Goal: Task Accomplishment & Management: Complete application form

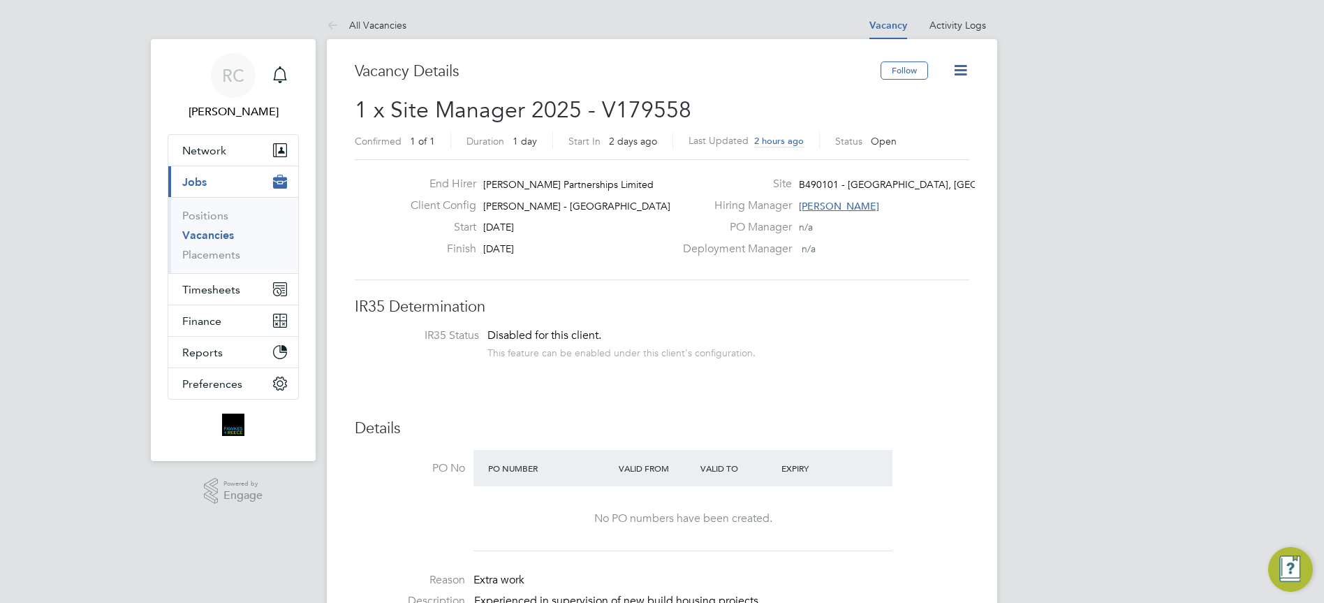
click at [961, 75] on icon at bounding box center [960, 69] width 17 height 17
click at [913, 73] on button "Follow" at bounding box center [905, 70] width 48 height 18
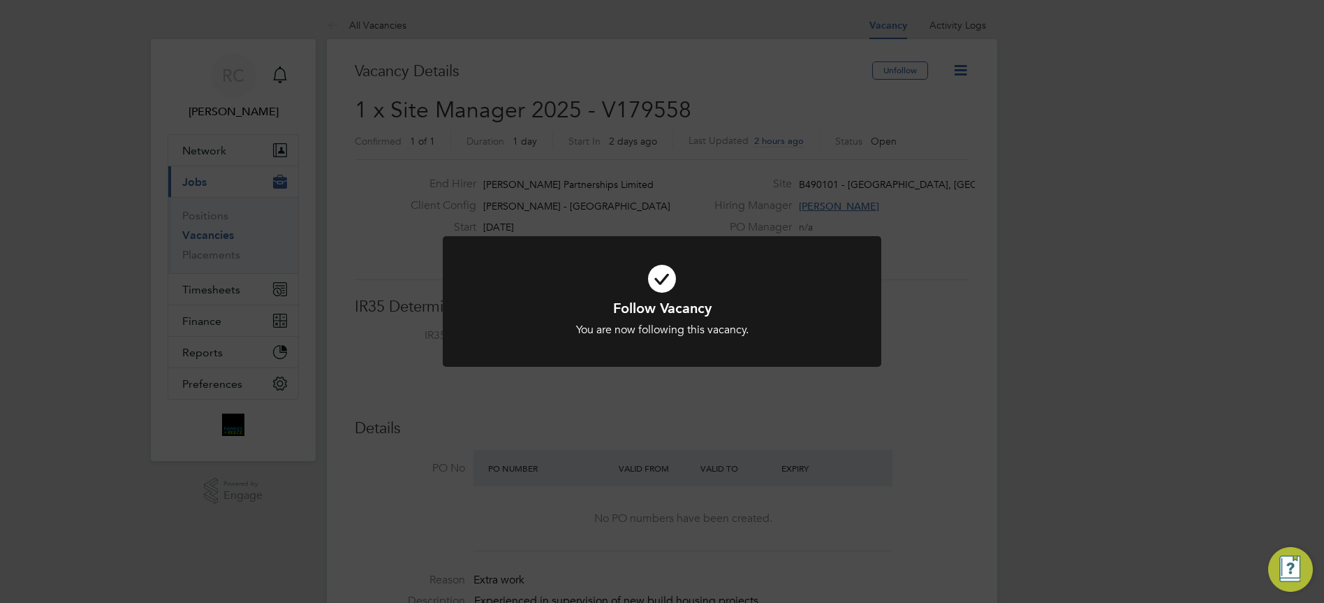
scroll to position [70, 0]
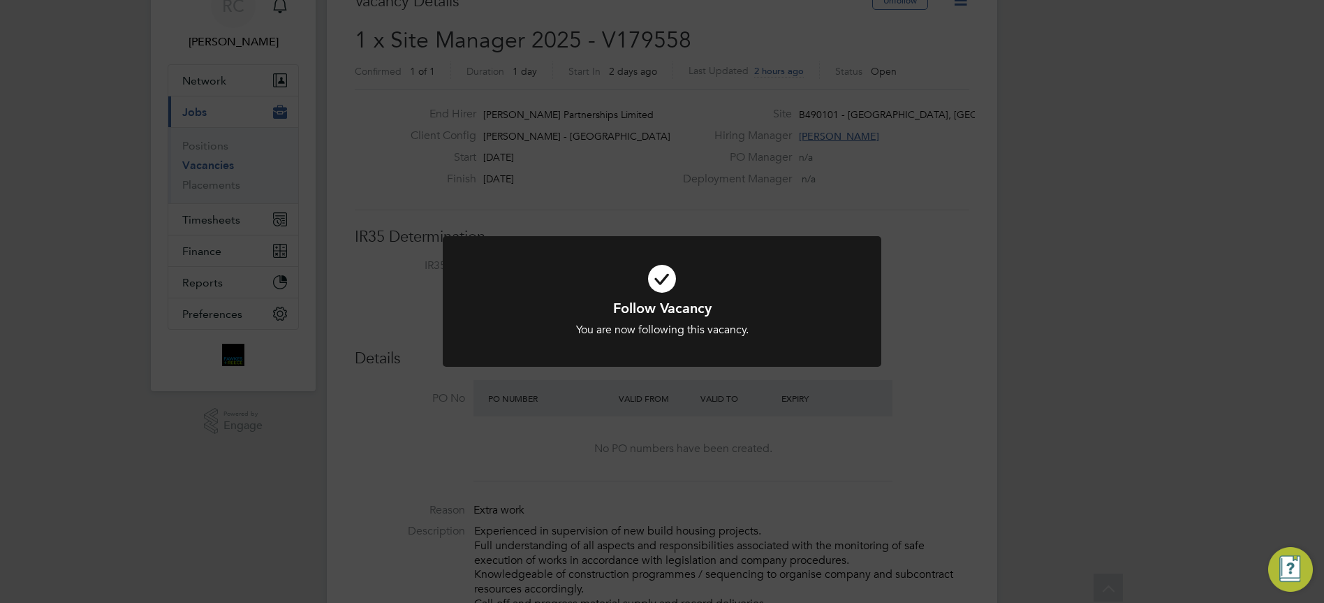
click at [670, 288] on icon at bounding box center [662, 278] width 363 height 54
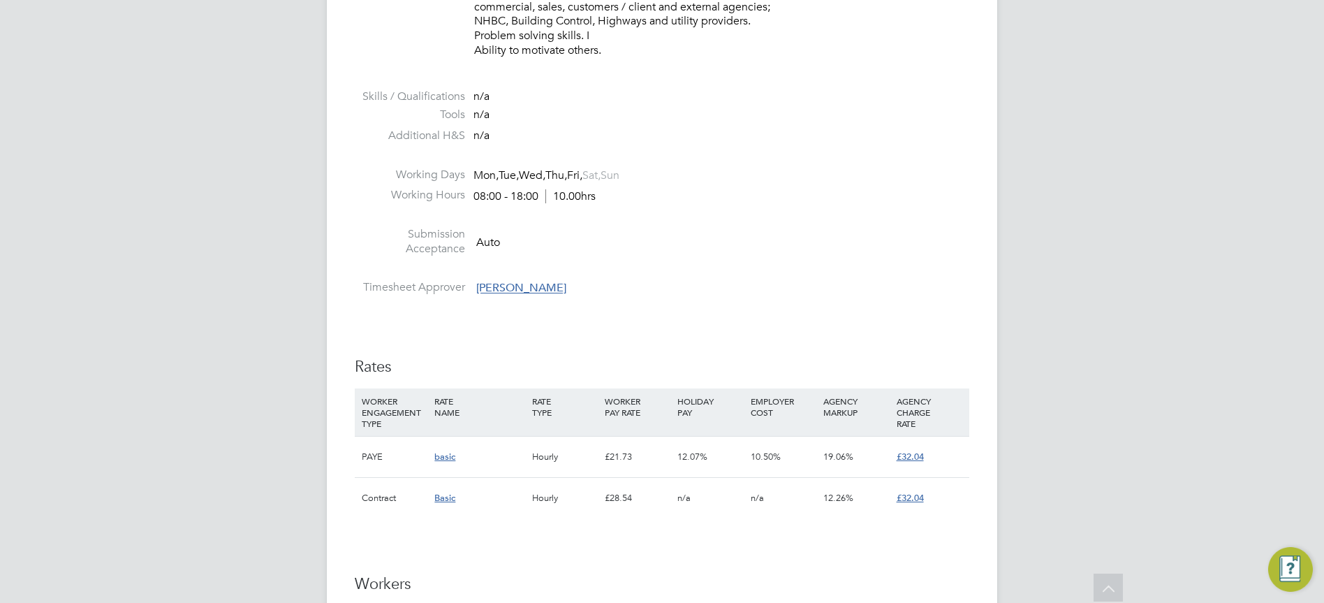
scroll to position [838, 0]
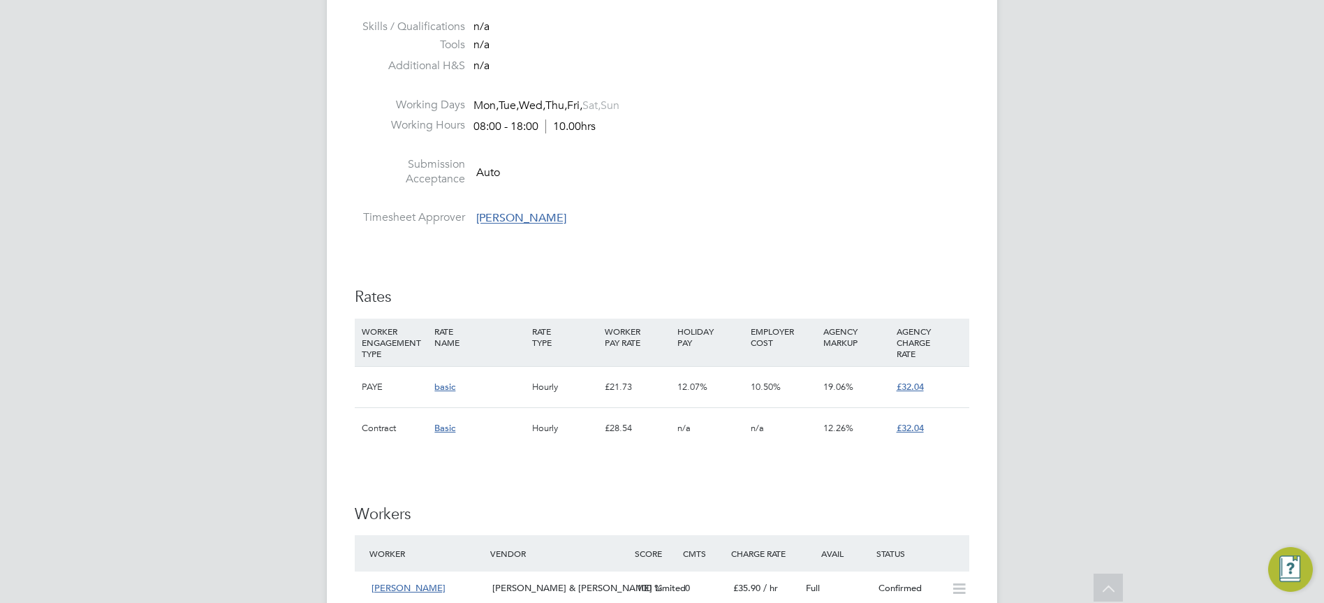
click at [451, 424] on span "Basic" at bounding box center [444, 428] width 21 height 12
click at [449, 426] on span "Basic" at bounding box center [444, 428] width 21 height 12
click at [893, 433] on div "£32.04" at bounding box center [929, 428] width 73 height 41
drag, startPoint x: 893, startPoint y: 433, endPoint x: 908, endPoint y: 424, distance: 17.9
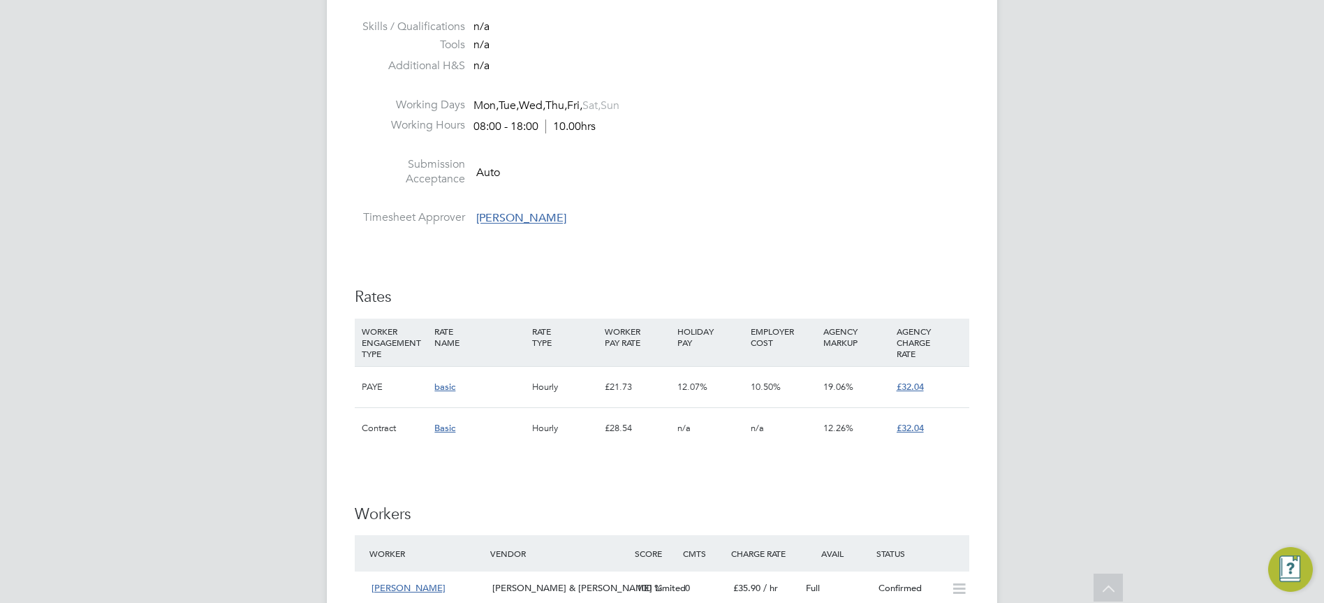
click at [908, 424] on span "£32.04" at bounding box center [910, 428] width 27 height 12
click at [446, 376] on div "basic" at bounding box center [479, 387] width 97 height 41
click at [444, 386] on span "basic" at bounding box center [444, 387] width 21 height 12
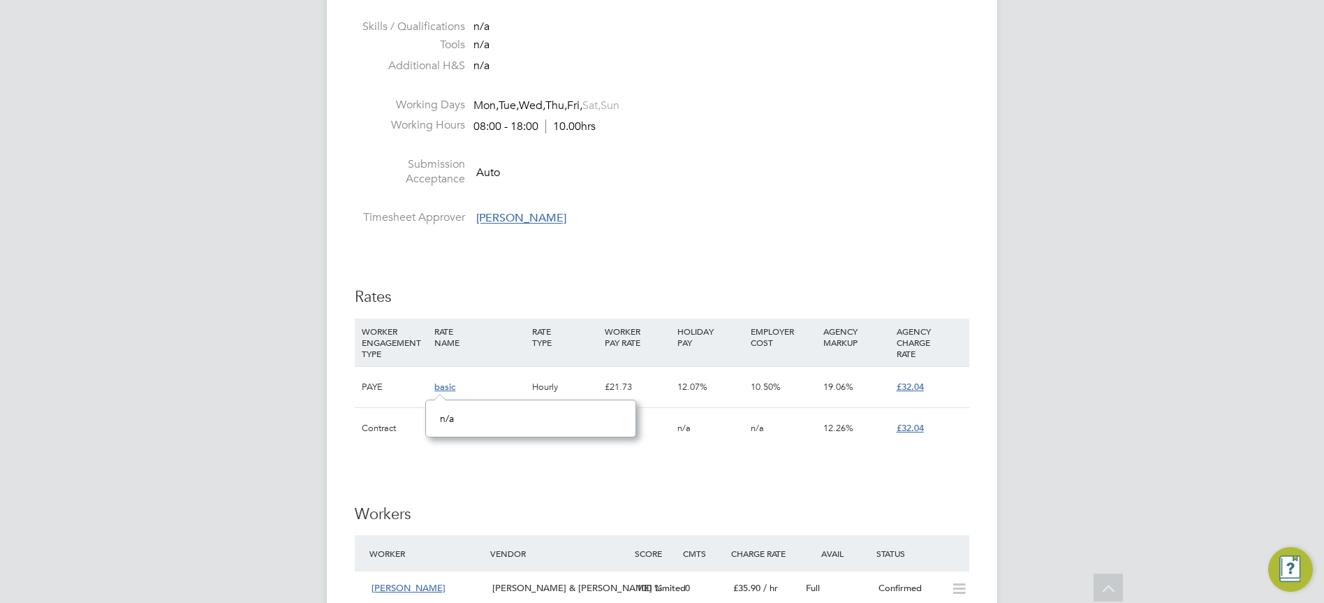
scroll to position [12, 22]
click at [444, 386] on span "basic" at bounding box center [444, 387] width 21 height 12
click at [444, 391] on span "basic" at bounding box center [444, 387] width 21 height 12
drag, startPoint x: 442, startPoint y: 391, endPoint x: 432, endPoint y: 404, distance: 16.4
click at [434, 404] on div "All Vacancies Vacancy Activity Logs Vacancy Activity Logs All Vacancies Vacancy…" at bounding box center [662, 223] width 671 height 2100
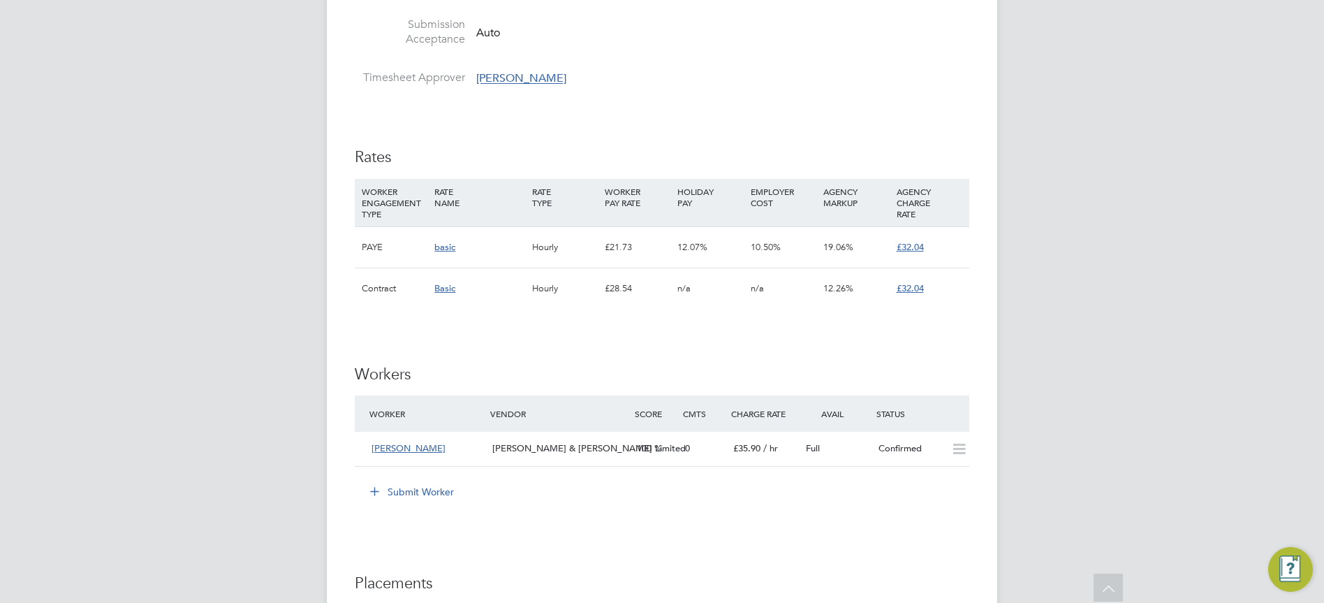
scroll to position [1257, 0]
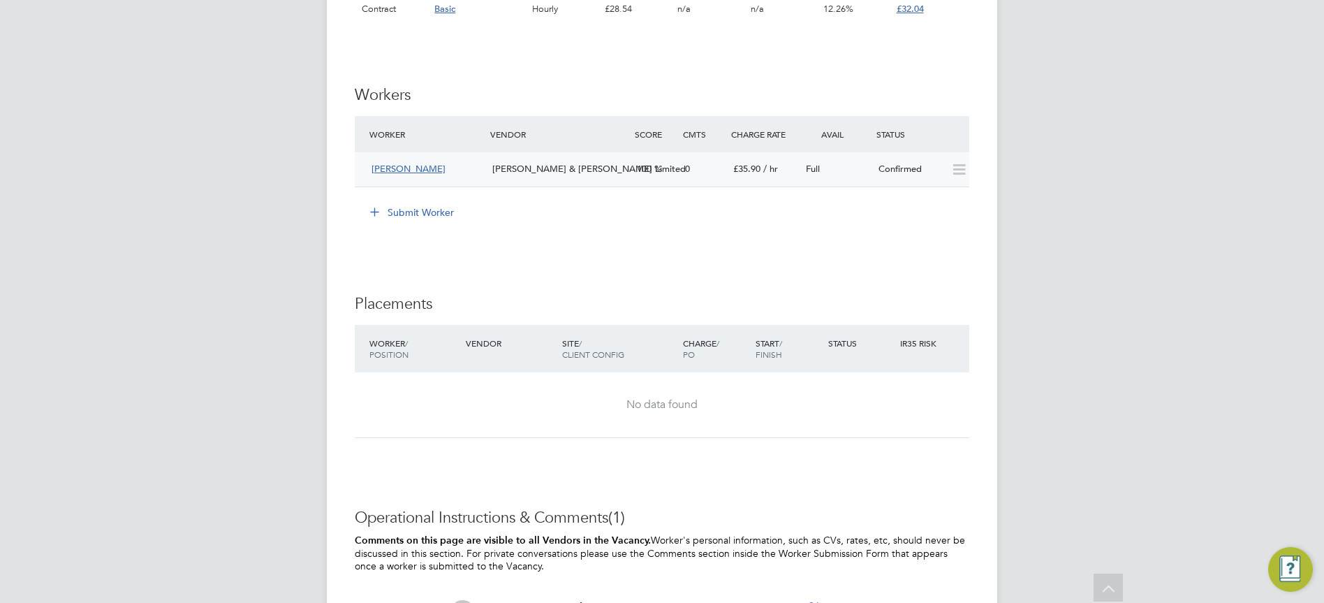
click at [414, 170] on span "[PERSON_NAME]" at bounding box center [409, 169] width 74 height 12
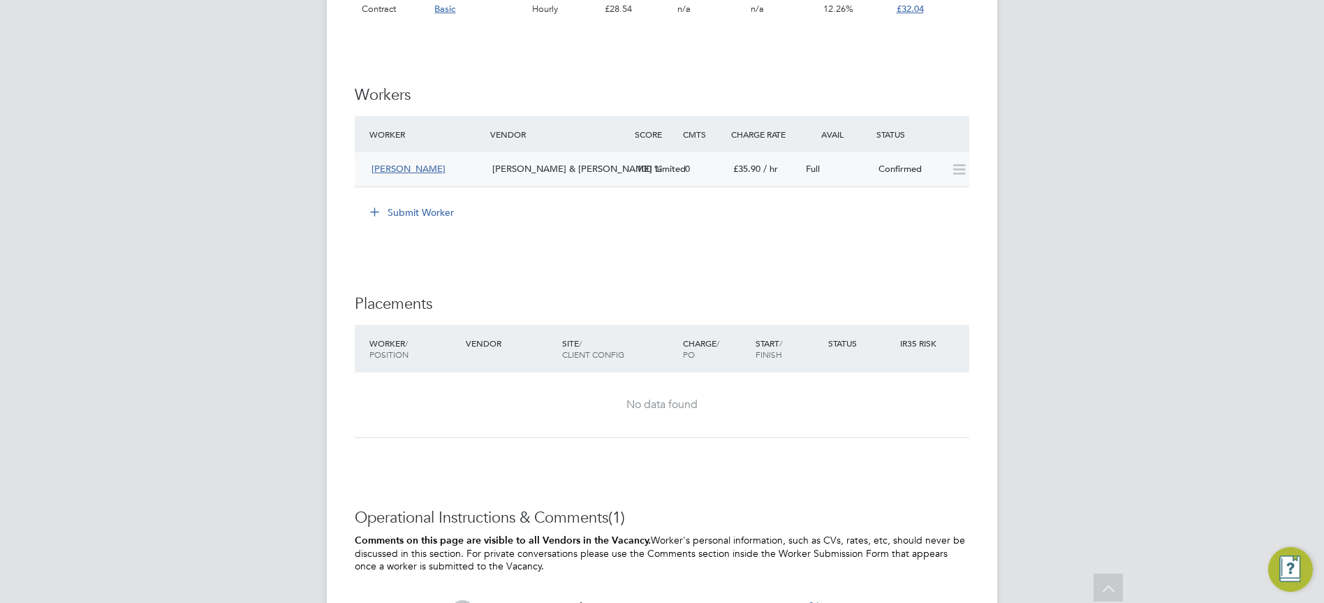
click at [965, 169] on icon at bounding box center [959, 169] width 17 height 11
click at [956, 171] on icon at bounding box center [959, 169] width 17 height 11
click at [423, 172] on span "[PERSON_NAME]" at bounding box center [409, 169] width 74 height 12
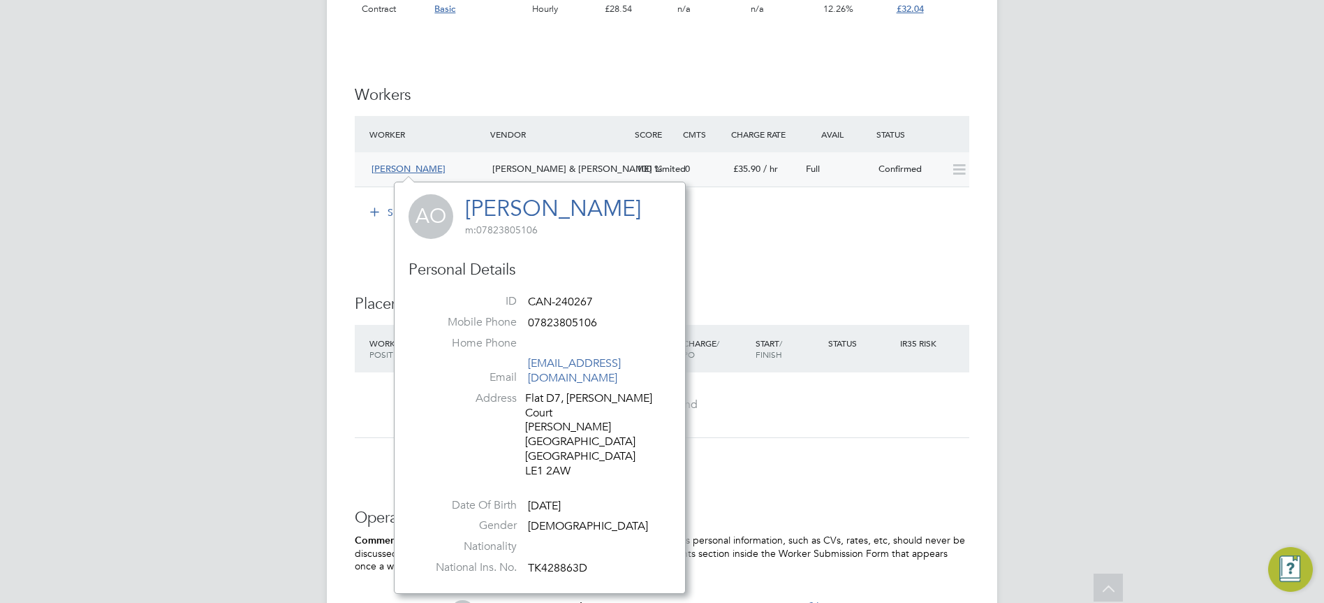
click at [761, 210] on div "Submit Worker" at bounding box center [664, 212] width 609 height 22
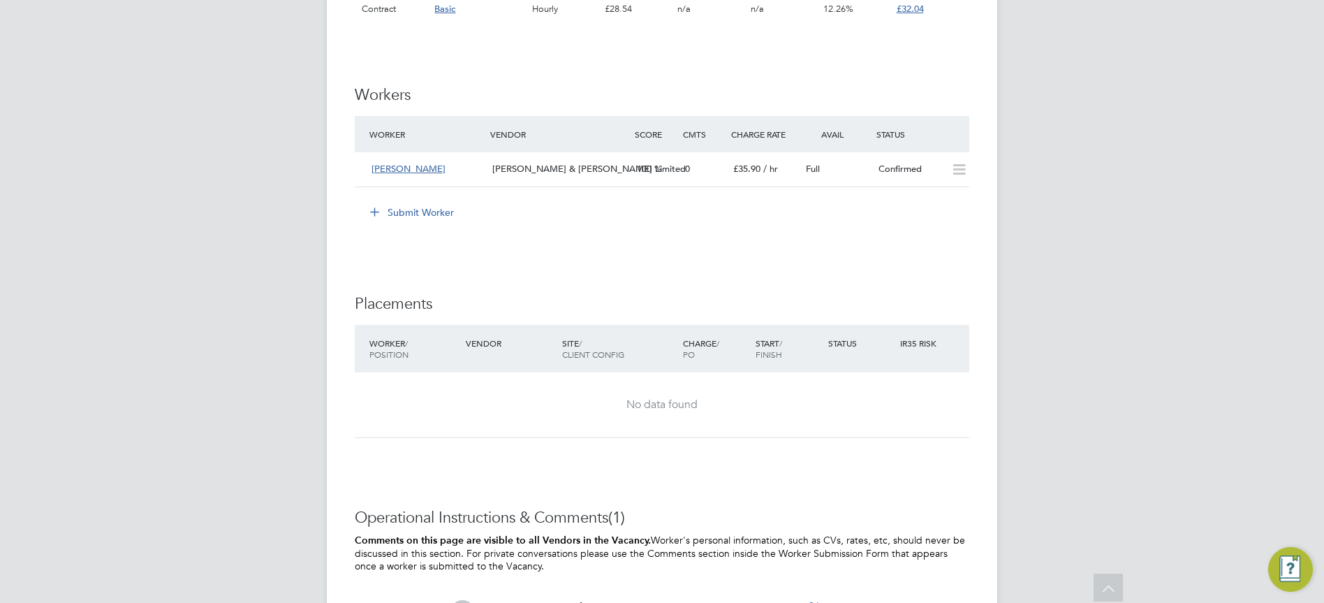
click at [380, 207] on icon at bounding box center [375, 211] width 10 height 10
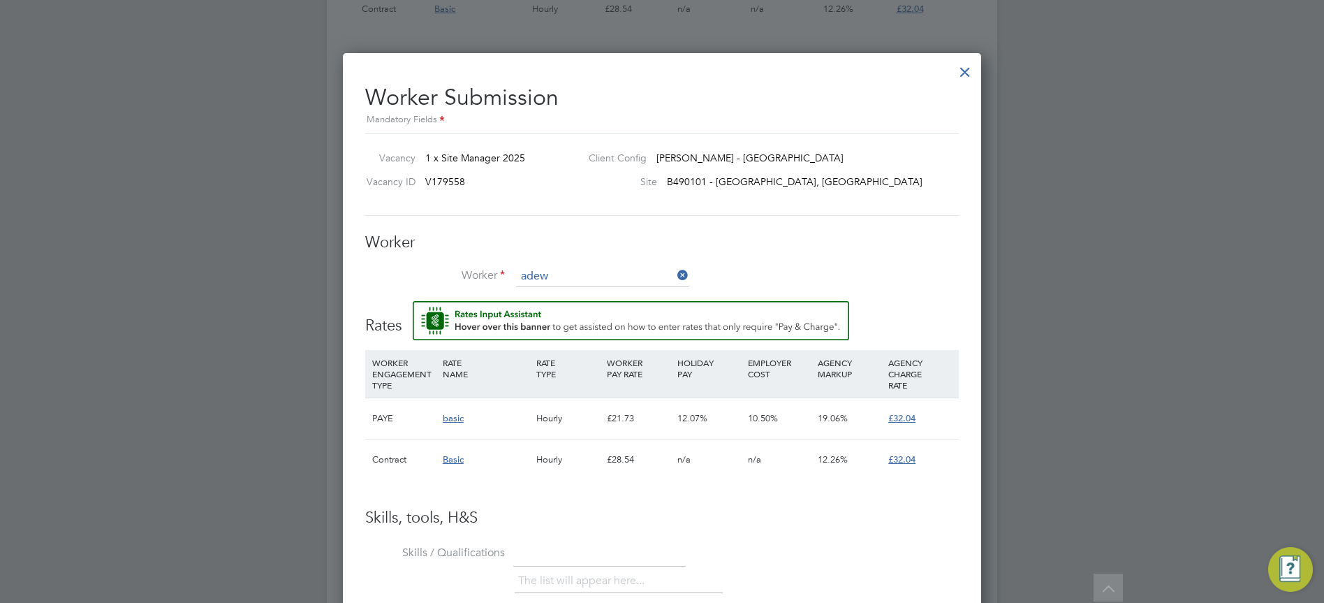
click at [626, 315] on li "Adew ale Oluwatosin (CAN-240267)" at bounding box center [603, 315] width 174 height 19
type input "[PERSON_NAME] (CAN-240267)"
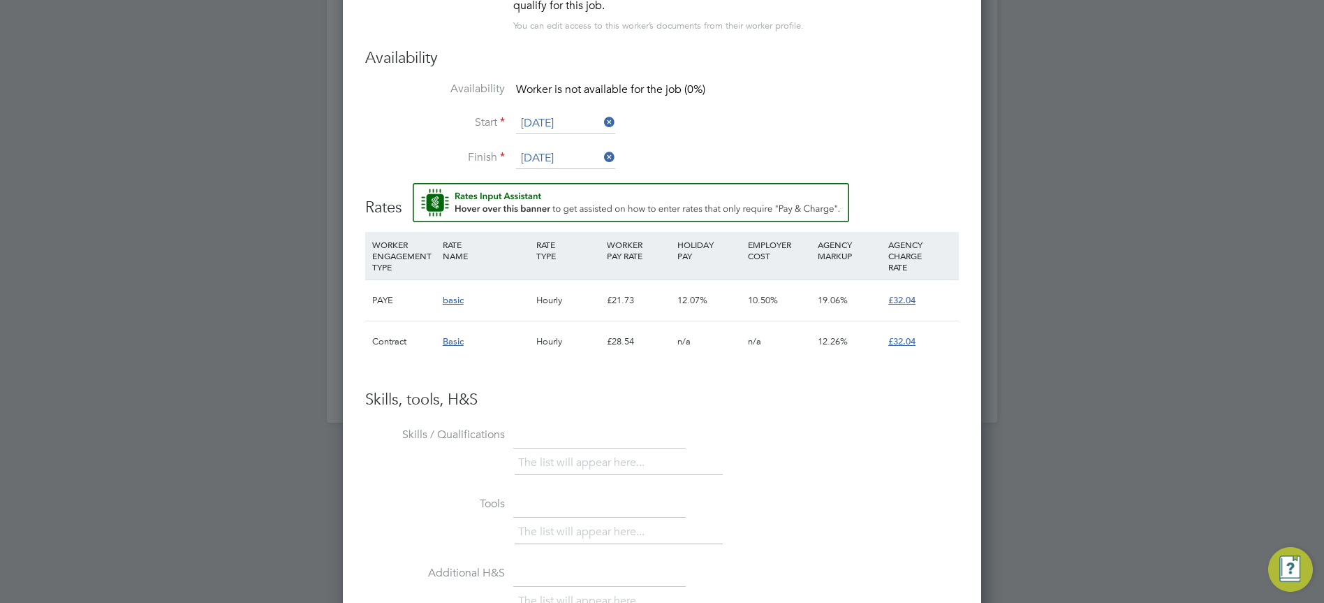
click at [560, 347] on div "Hourly" at bounding box center [568, 341] width 71 height 41
drag, startPoint x: 560, startPoint y: 346, endPoint x: 565, endPoint y: 354, distance: 9.5
click at [567, 354] on div "Hourly" at bounding box center [568, 341] width 71 height 41
click at [534, 350] on div "Hourly" at bounding box center [568, 341] width 71 height 41
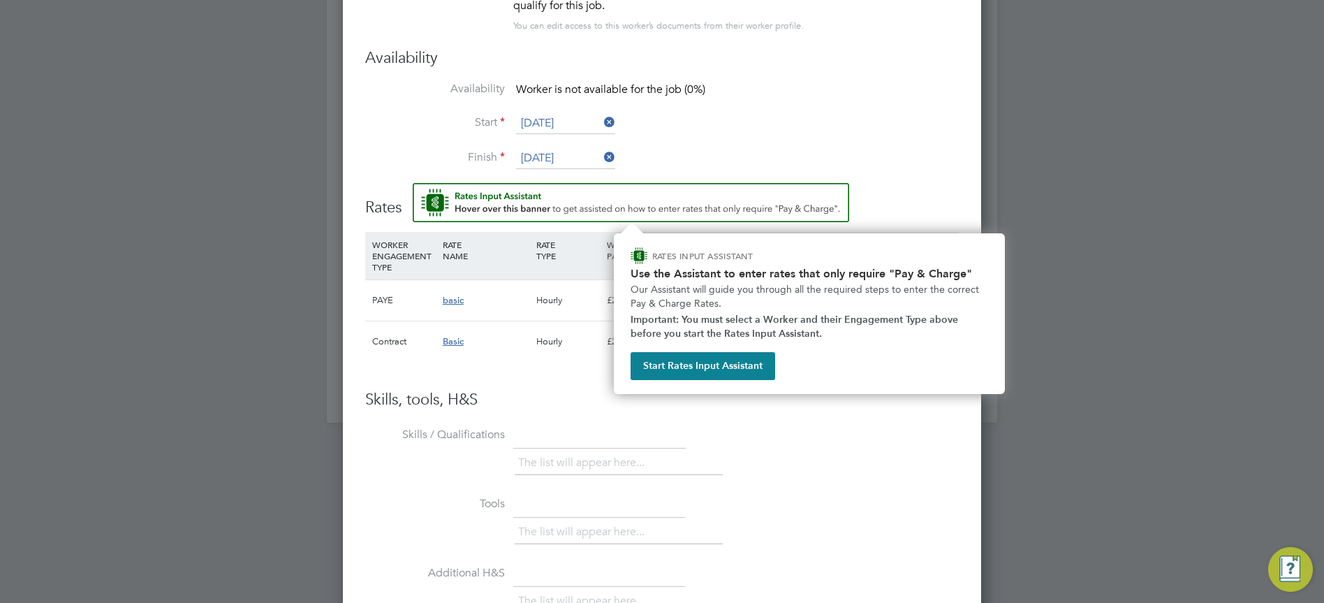
click at [798, 196] on img "Rate Assistant" at bounding box center [631, 202] width 437 height 39
click at [736, 368] on button "Start Rates Input Assistant" at bounding box center [703, 366] width 145 height 28
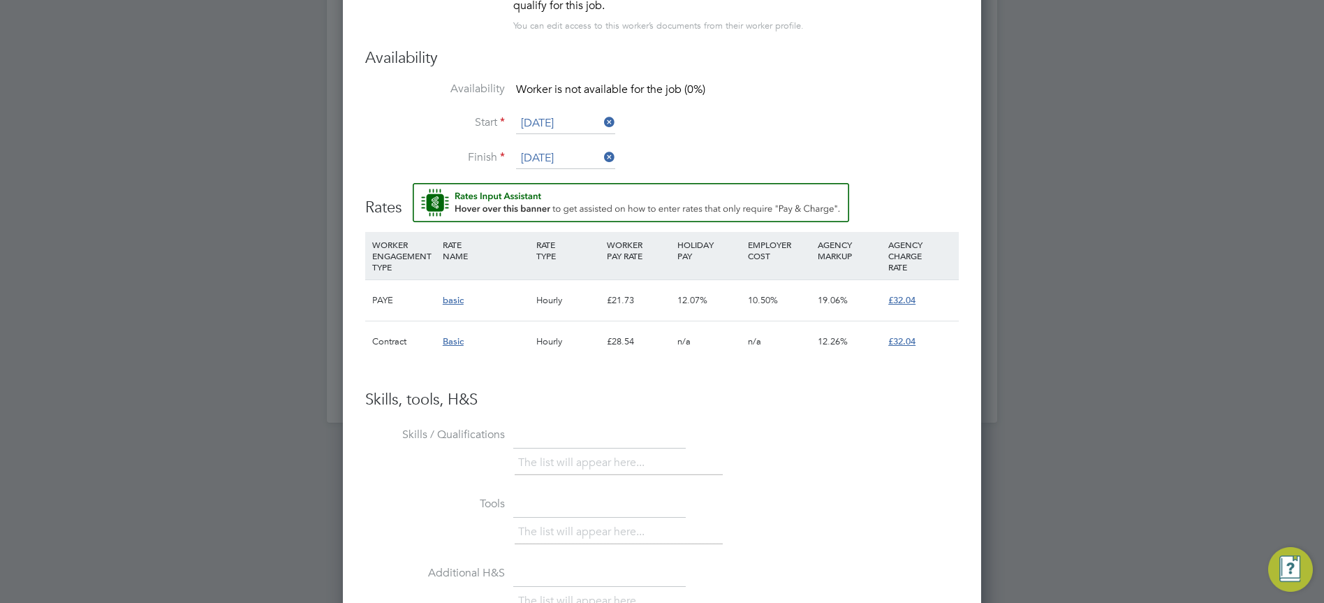
click at [455, 335] on div "Basic" at bounding box center [486, 341] width 94 height 41
drag, startPoint x: 455, startPoint y: 335, endPoint x: 676, endPoint y: 338, distance: 221.5
click at [676, 338] on div "n/a" at bounding box center [709, 341] width 71 height 41
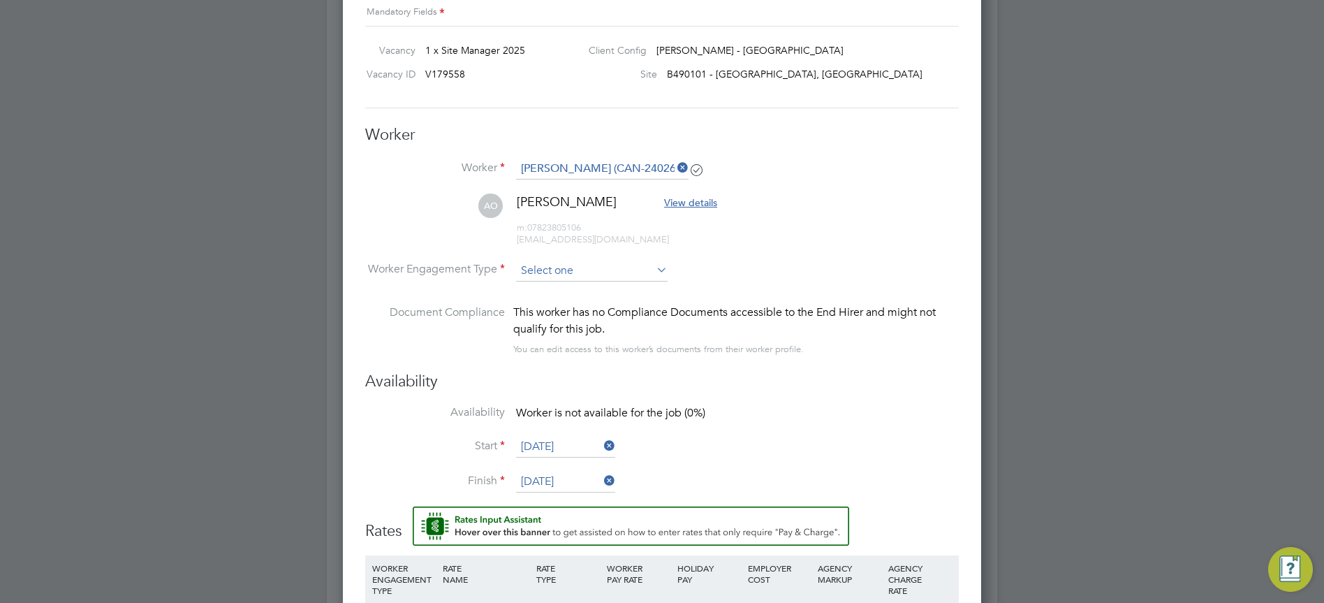
click at [644, 269] on input at bounding box center [592, 271] width 152 height 21
click at [569, 303] on li "PAYE" at bounding box center [592, 308] width 153 height 18
type input "PAYE"
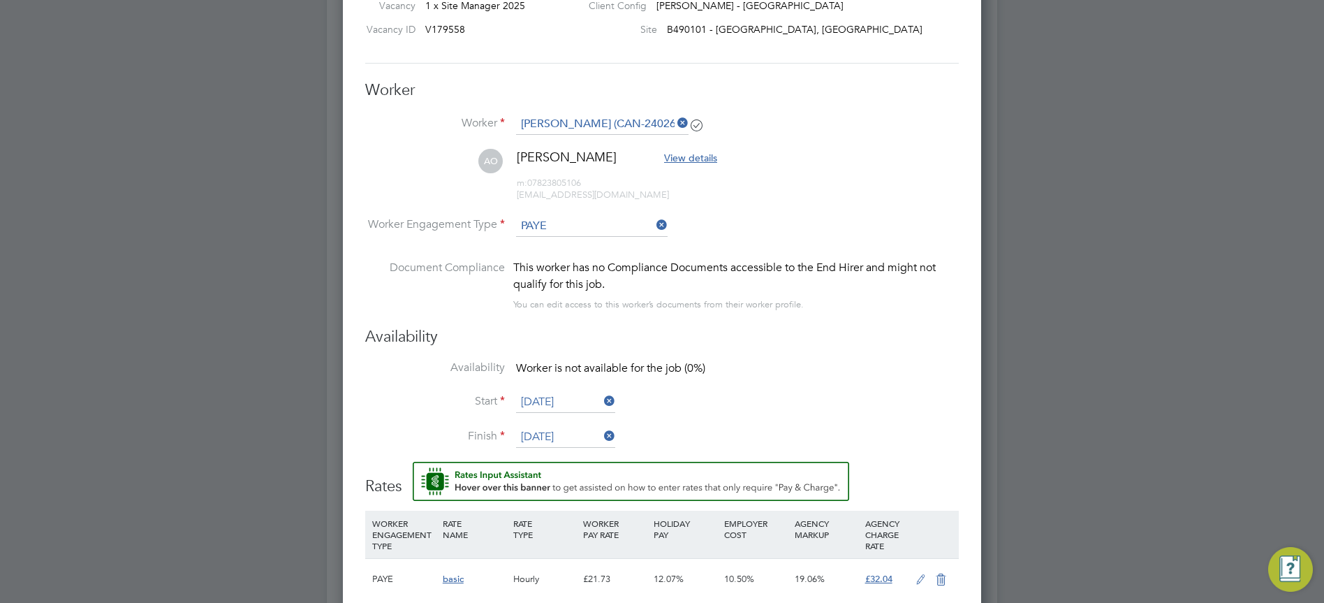
scroll to position [1549, 0]
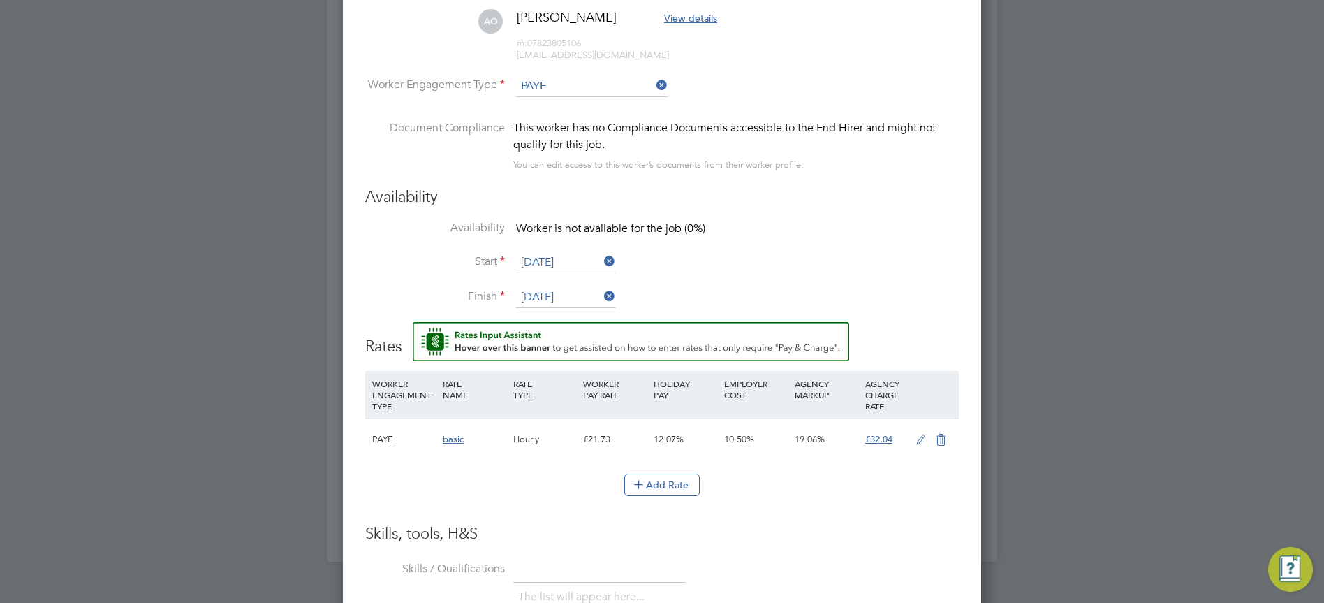
click at [915, 440] on icon at bounding box center [920, 439] width 17 height 11
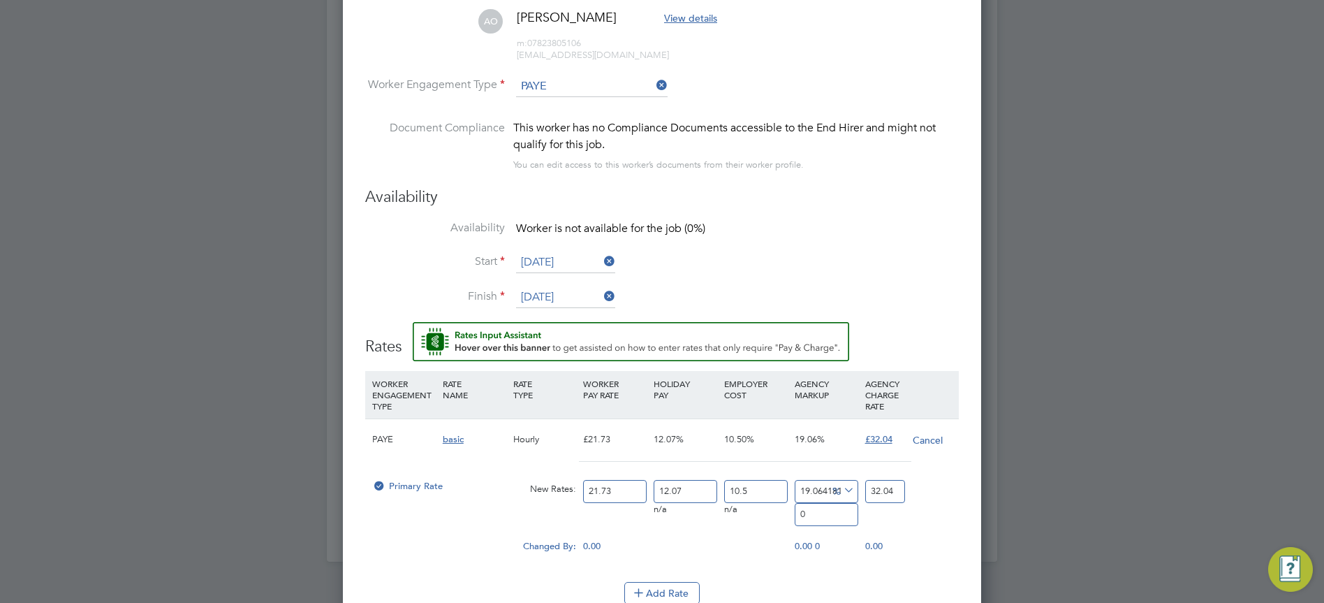
scroll to position [1297, 639]
click at [613, 491] on input "21.73" at bounding box center [615, 491] width 64 height 23
type input "21.7"
type input "31.995766221813163"
type input "21"
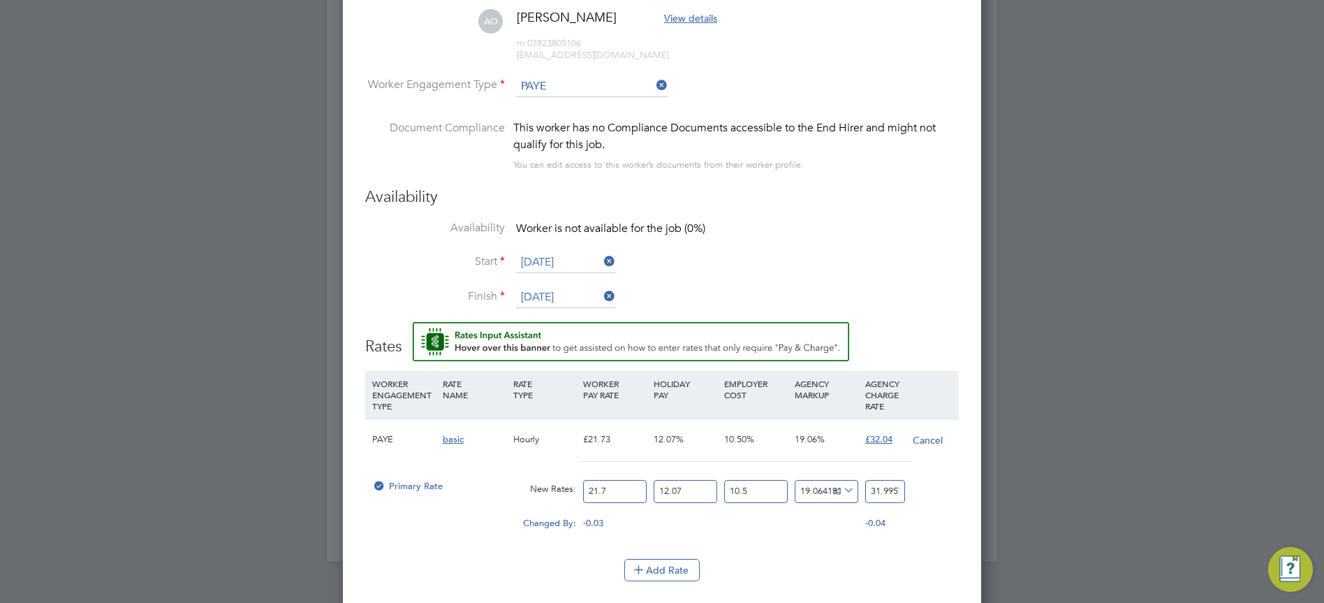
type input "30.963644730786932"
type input "2"
type input "2.9489185457892315"
type input "24"
type input "35.38702254947078"
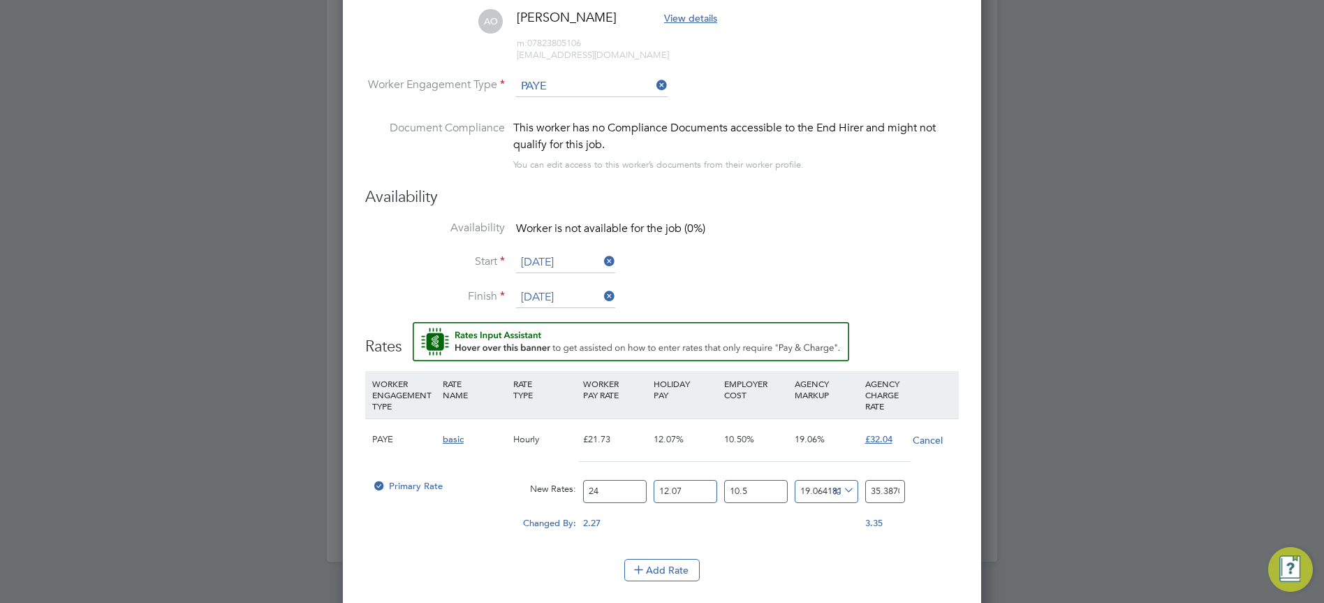
type input "24.3"
type input "35.82936033133916"
type input "24.35"
type input "35.903083294983894"
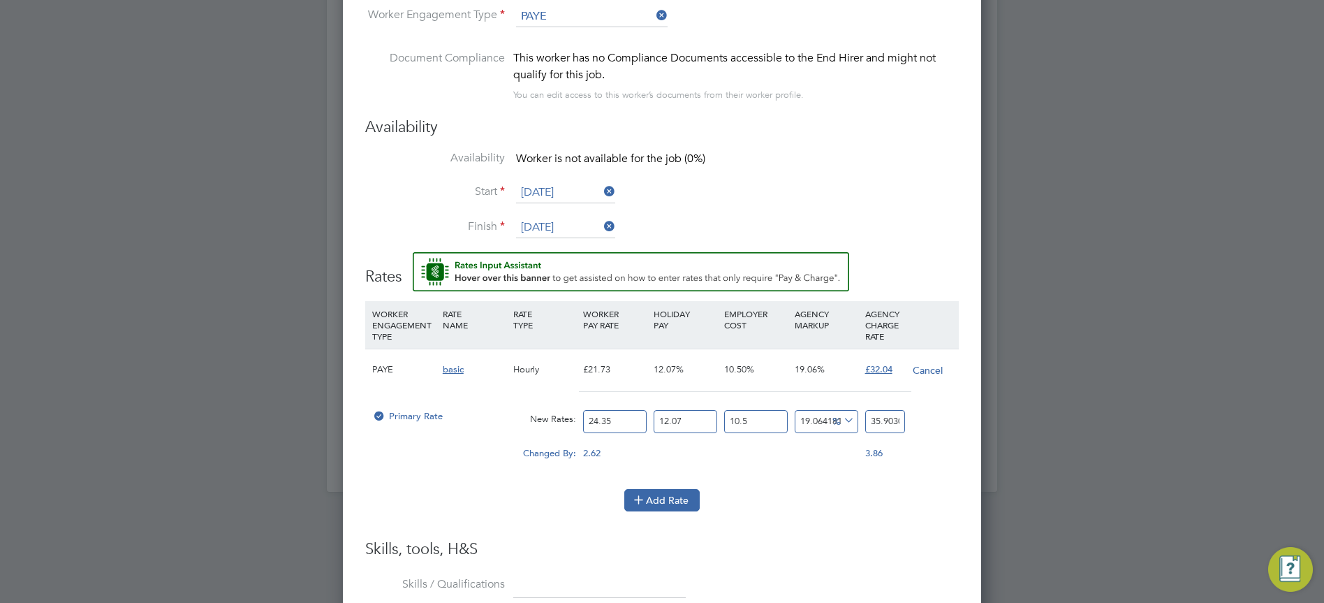
type input "24.35"
click at [664, 502] on button "Add Rate" at bounding box center [661, 500] width 75 height 22
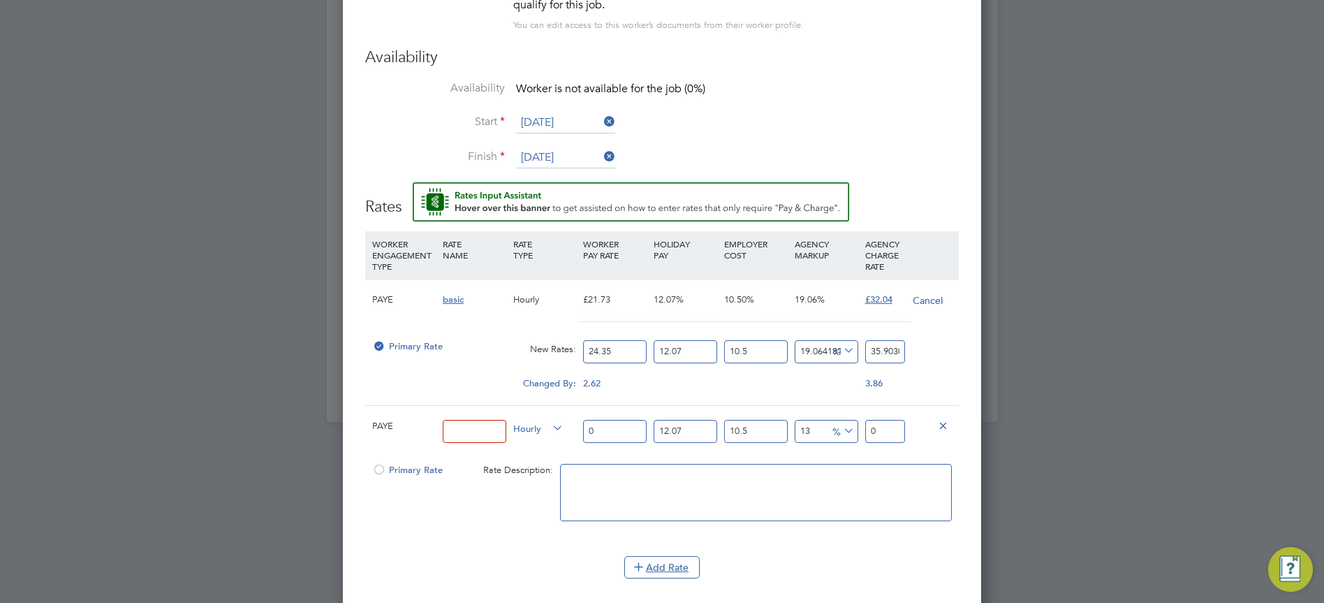
scroll to position [1759, 0]
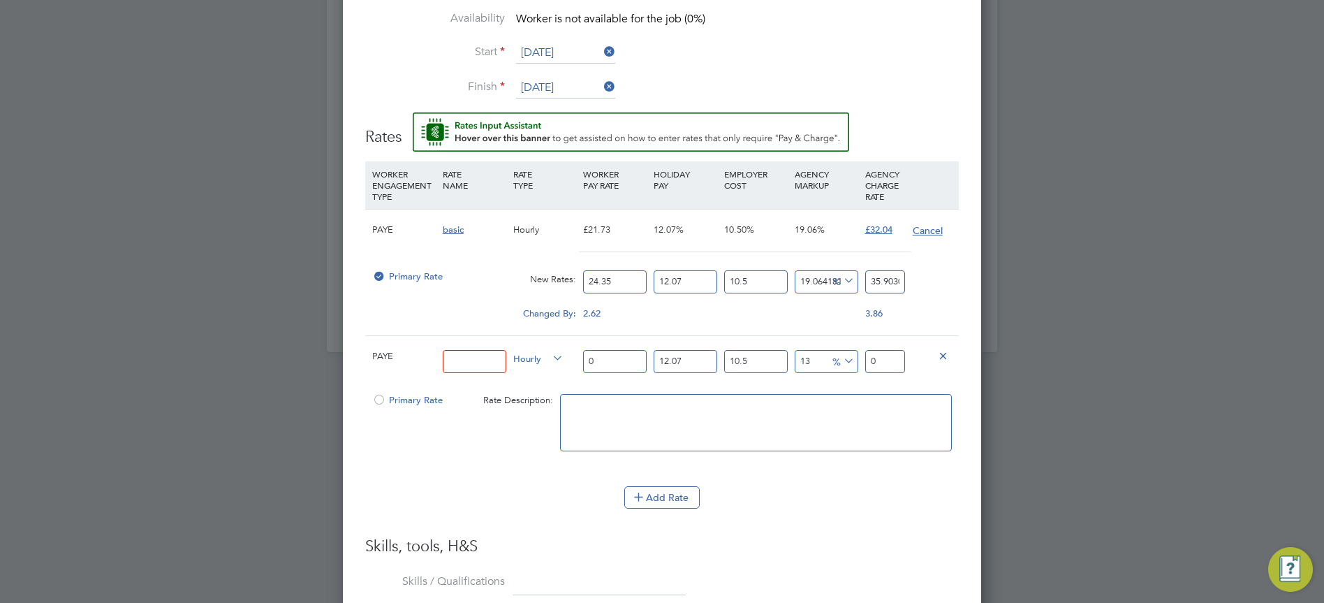
click at [917, 227] on button "Cancel" at bounding box center [927, 231] width 31 height 14
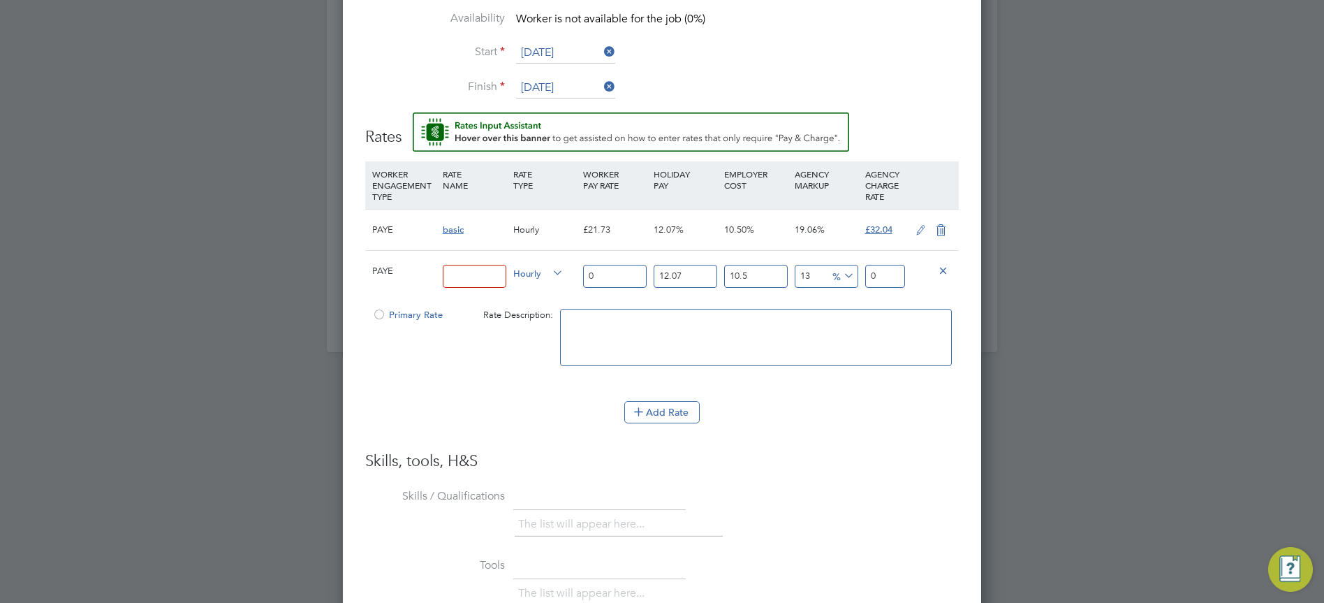
scroll to position [1349, 639]
click at [941, 228] on icon at bounding box center [941, 230] width 17 height 11
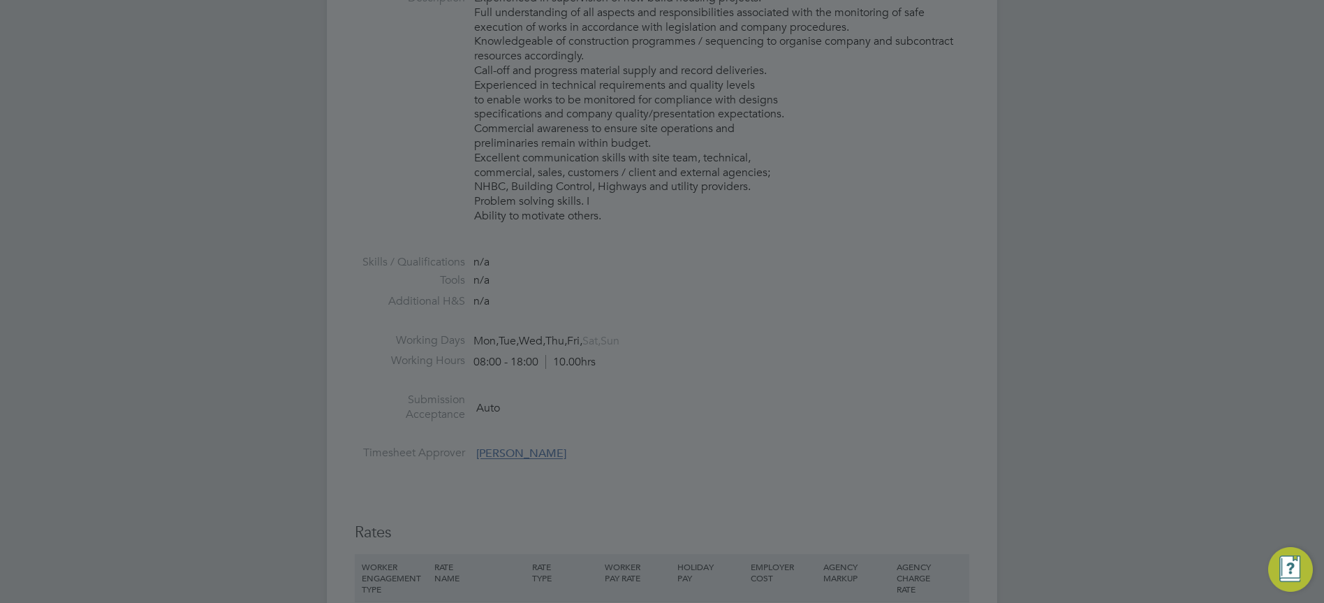
scroll to position [0, 0]
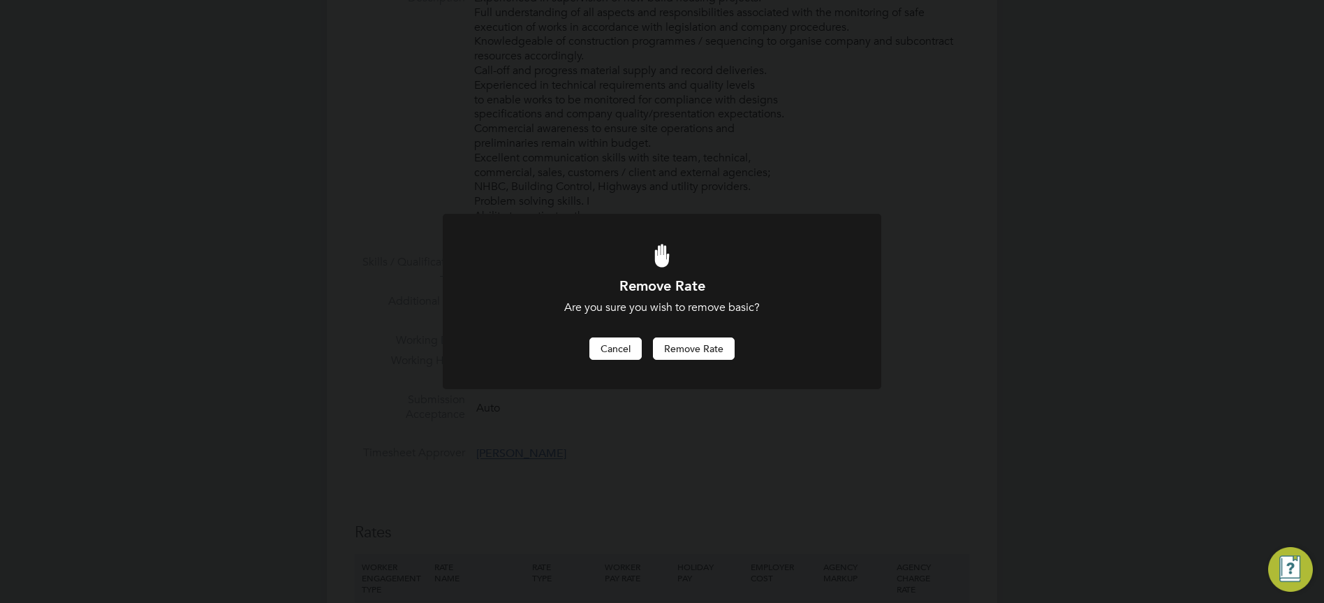
click at [605, 347] on button "Cancel" at bounding box center [616, 348] width 52 height 22
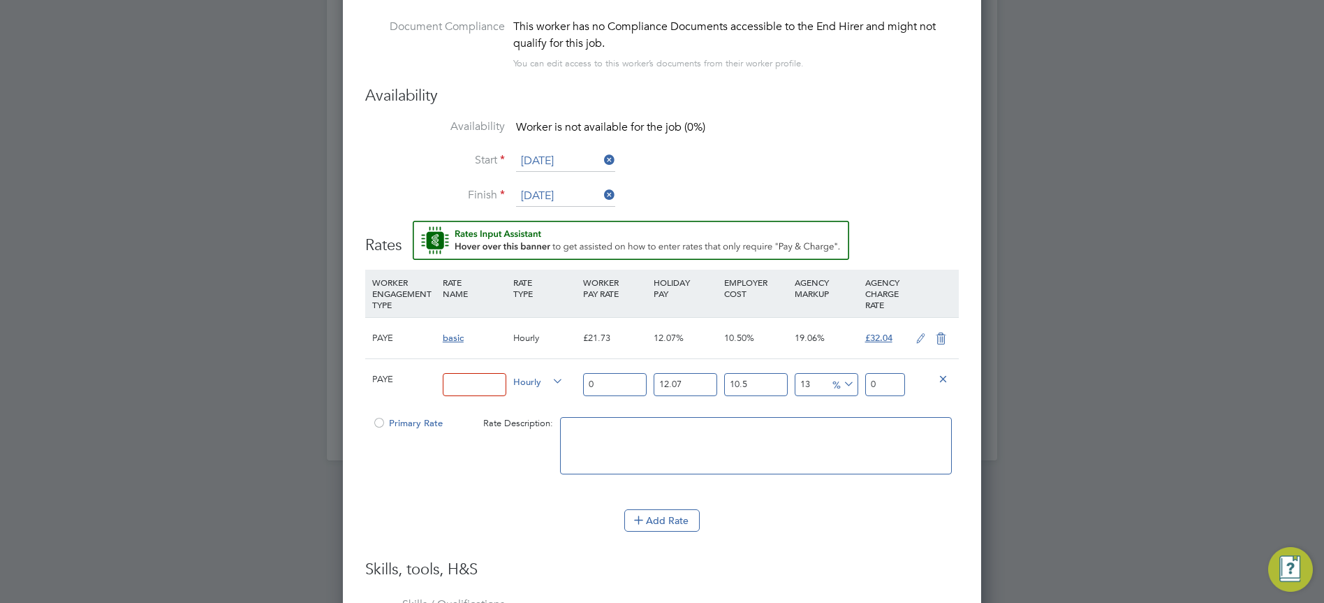
scroll to position [1720, 0]
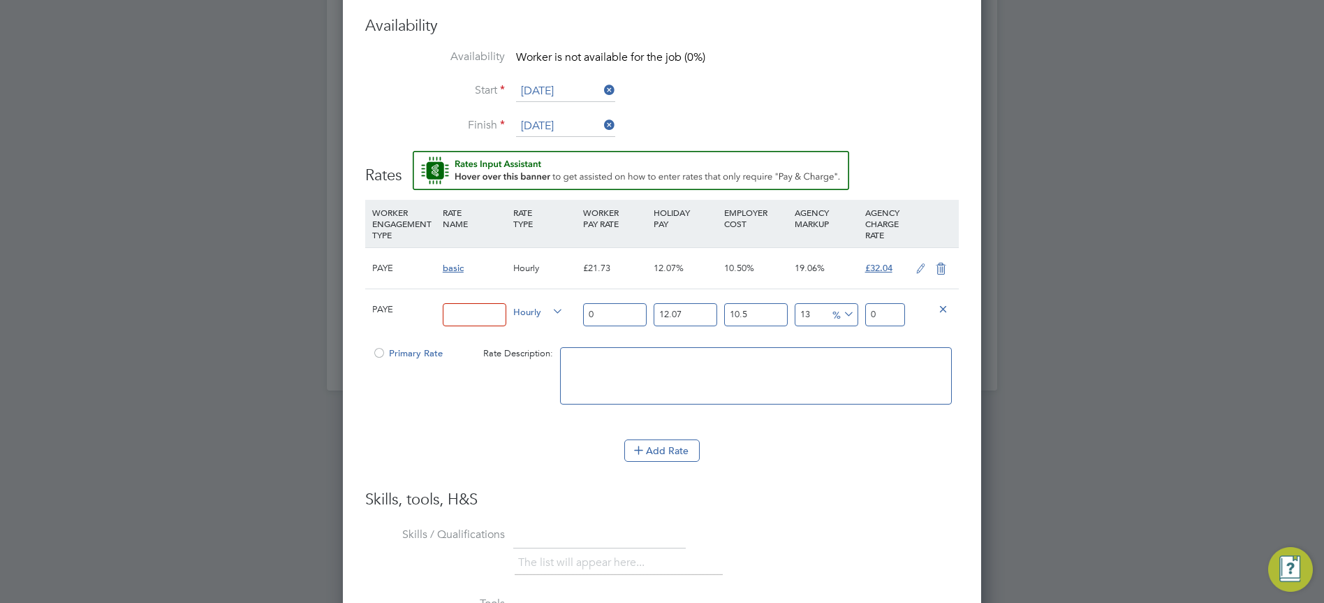
click at [947, 264] on icon at bounding box center [941, 268] width 17 height 11
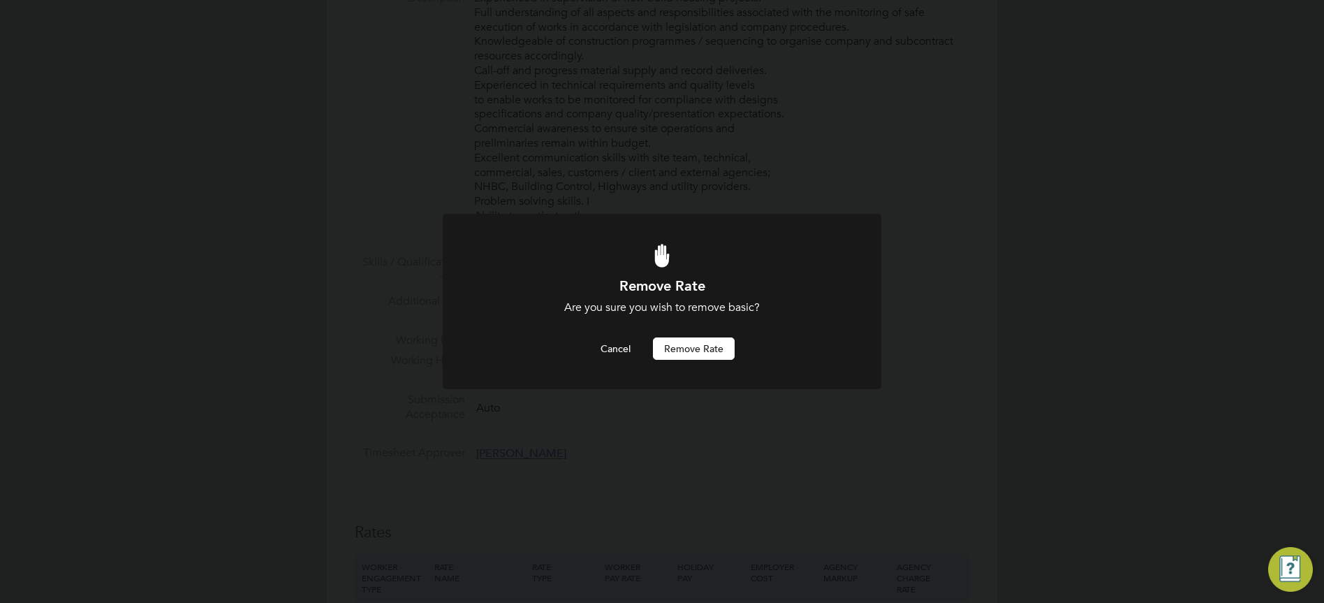
scroll to position [0, 0]
click at [696, 348] on button "Remove rate" at bounding box center [694, 348] width 82 height 22
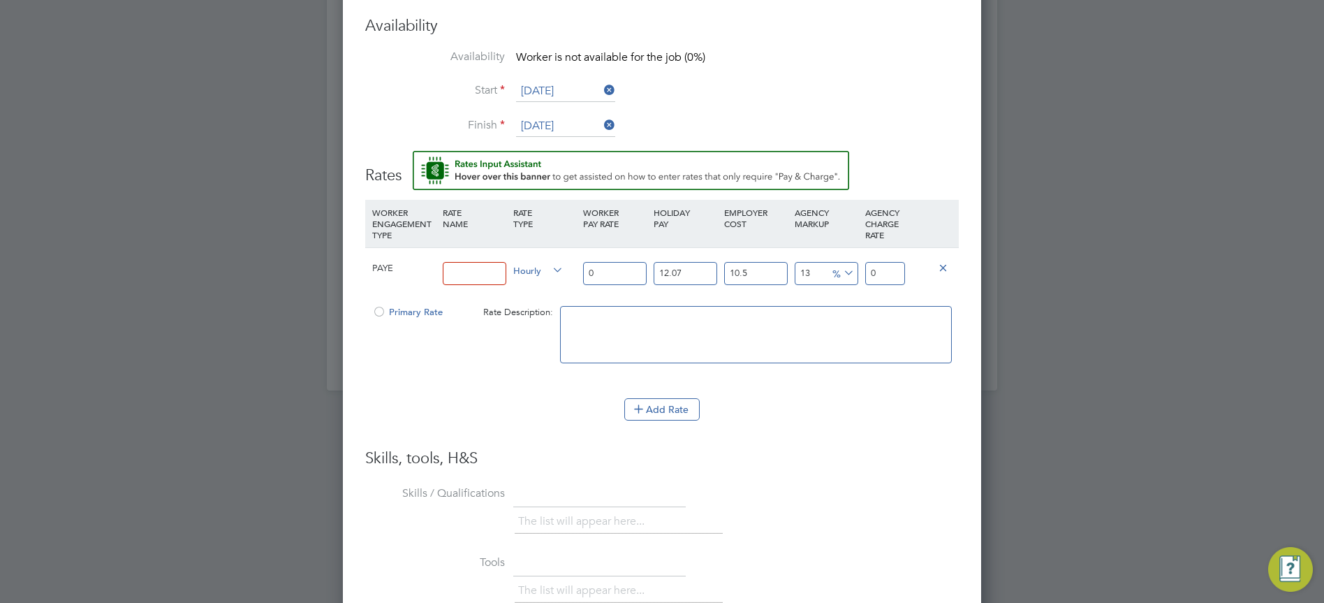
scroll to position [1790, 0]
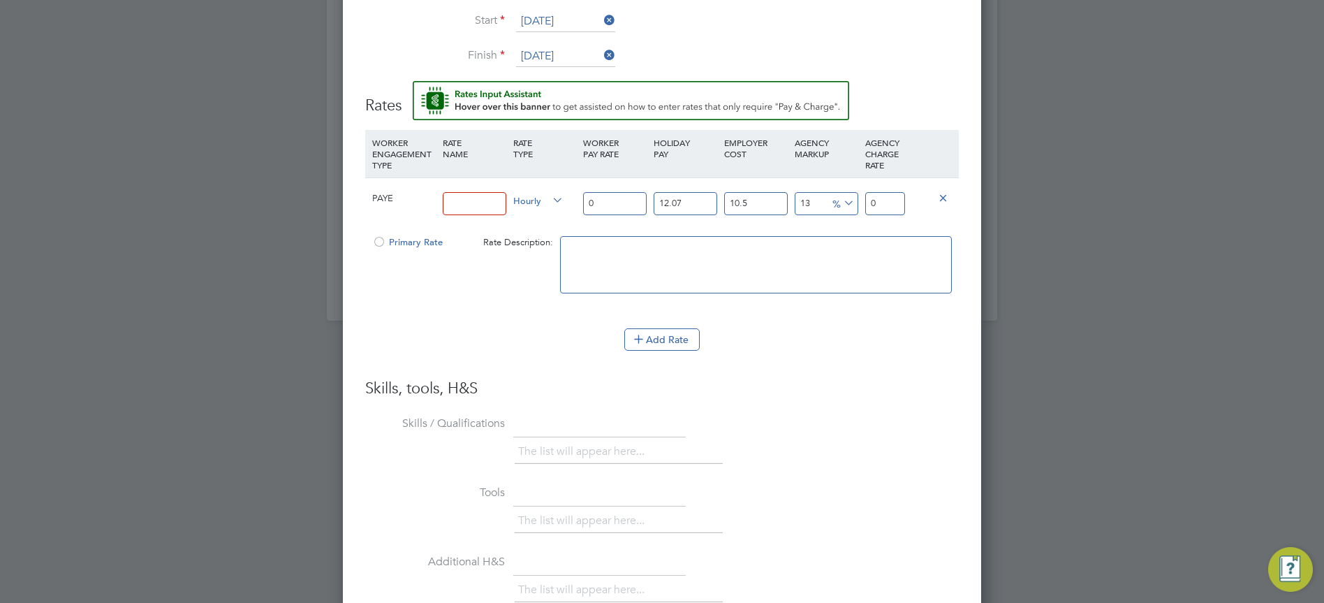
click at [893, 203] on input "0" at bounding box center [885, 203] width 40 height 23
type input "3"
type input "-19.24891803644054"
type input "3"
type input "761.3448742779676"
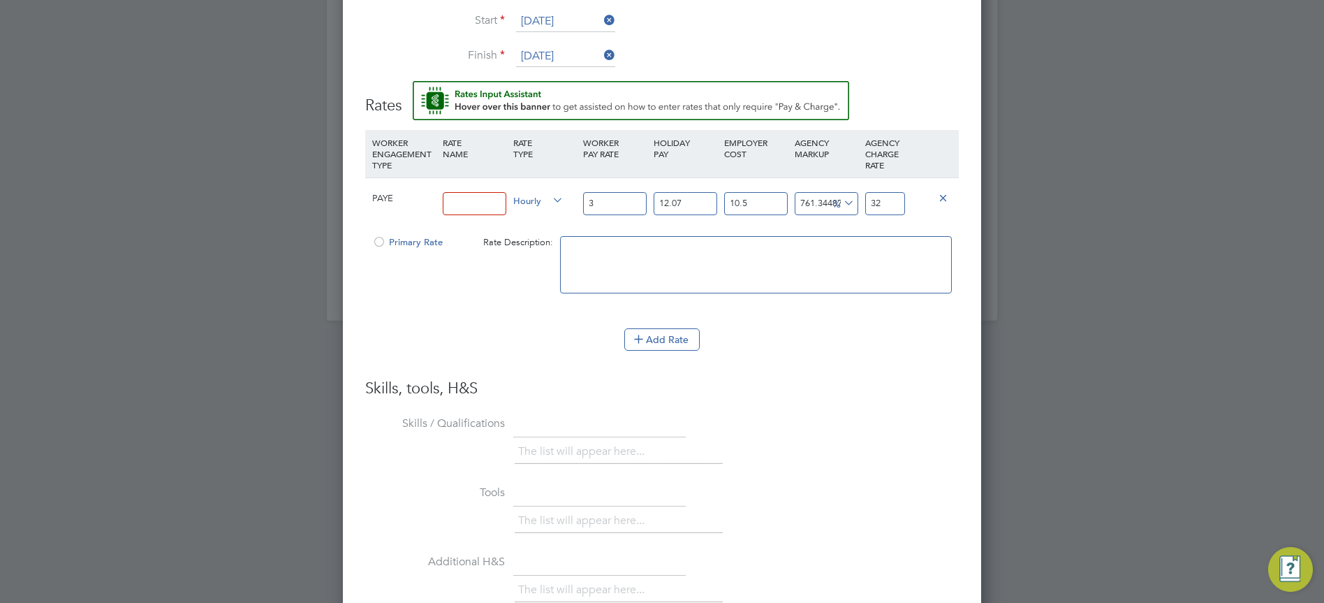
type input "32.0"
type input "762.421555370815"
type input "32.04"
click at [611, 201] on input "3" at bounding box center [615, 203] width 64 height 23
type input "2"
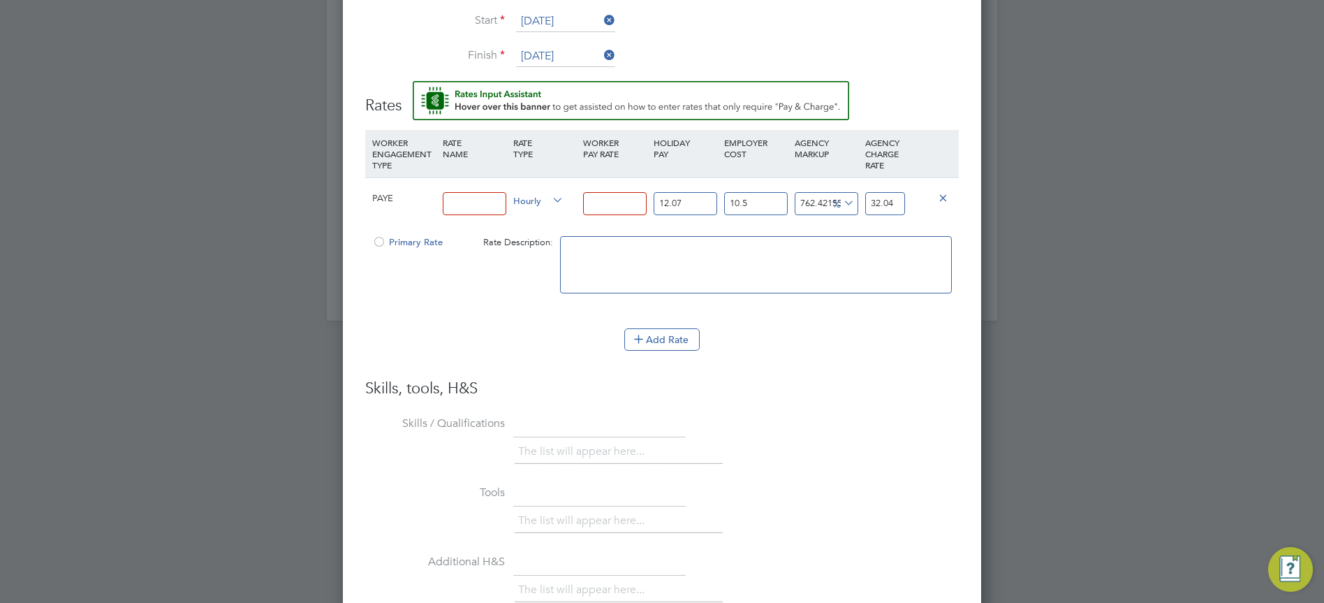
type input "21.36"
type input "24"
type input "256.32"
type input "24.3"
type input "259.524"
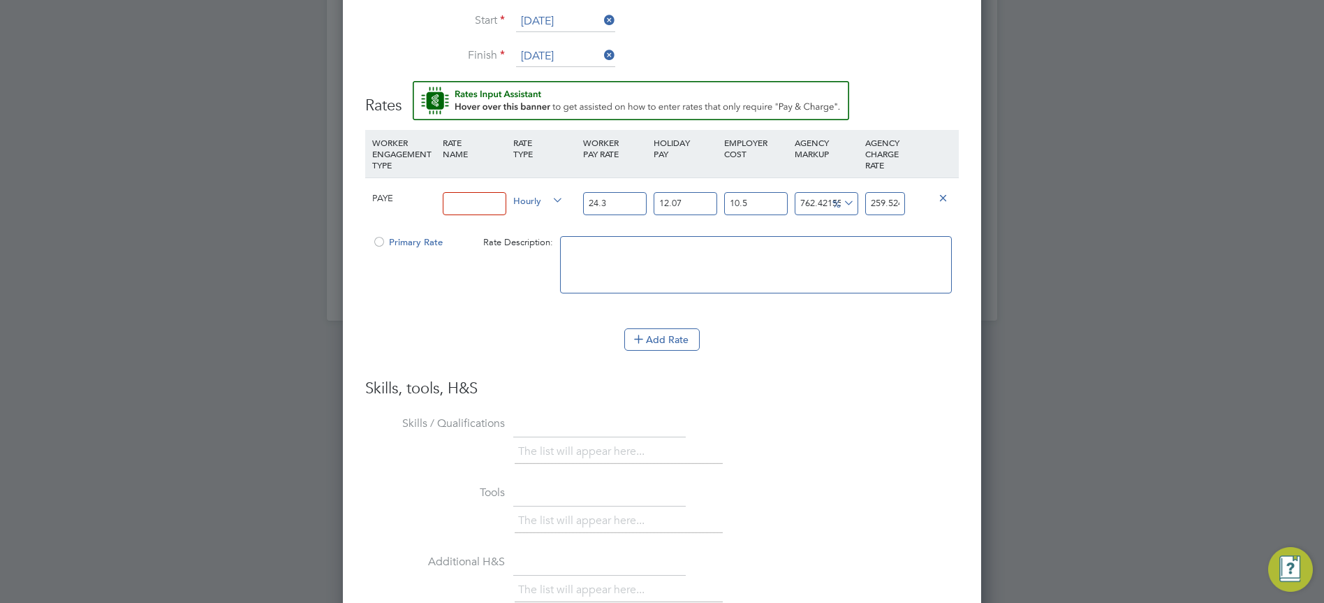
type input "24.35"
type input "260.058"
type input "24.35"
click at [502, 200] on input at bounding box center [475, 203] width 64 height 23
type input "basic"
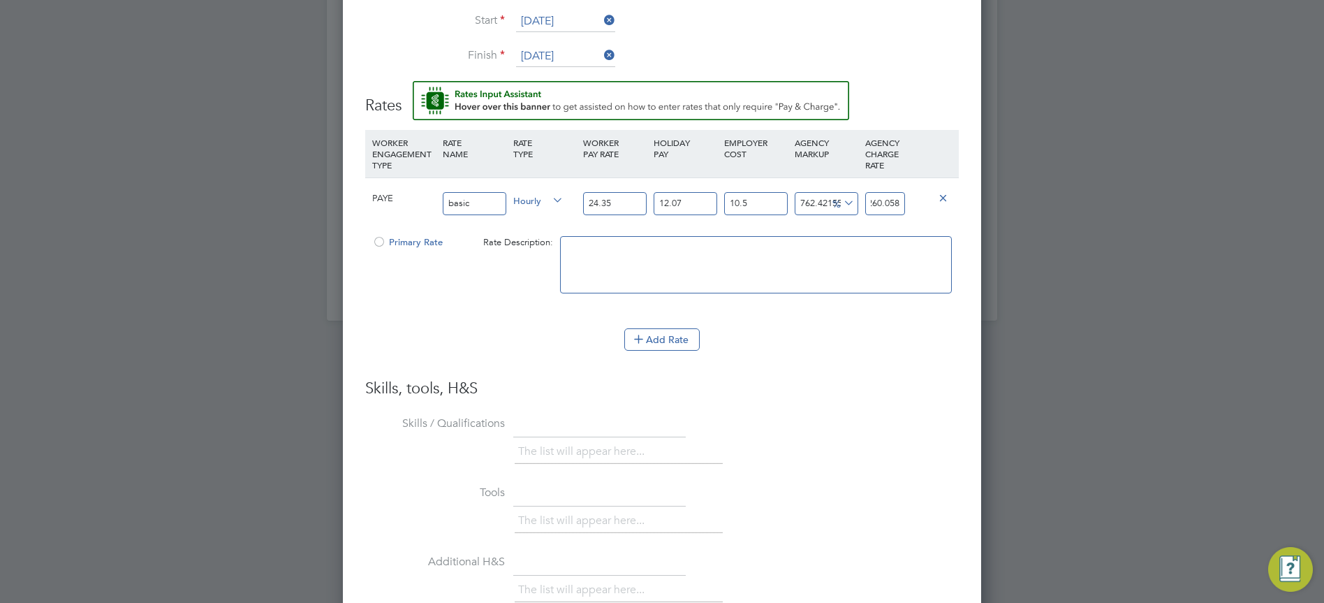
scroll to position [0, 0]
drag, startPoint x: 901, startPoint y: 202, endPoint x: 853, endPoint y: 210, distance: 48.9
click at [853, 210] on div "PAYE basic Hourly 24.35 12.07 n/a 10.5 n/a 762.421555370815 229.903605275 % 260…" at bounding box center [662, 203] width 594 height 52
type input "-90.0512014007935"
type input "3"
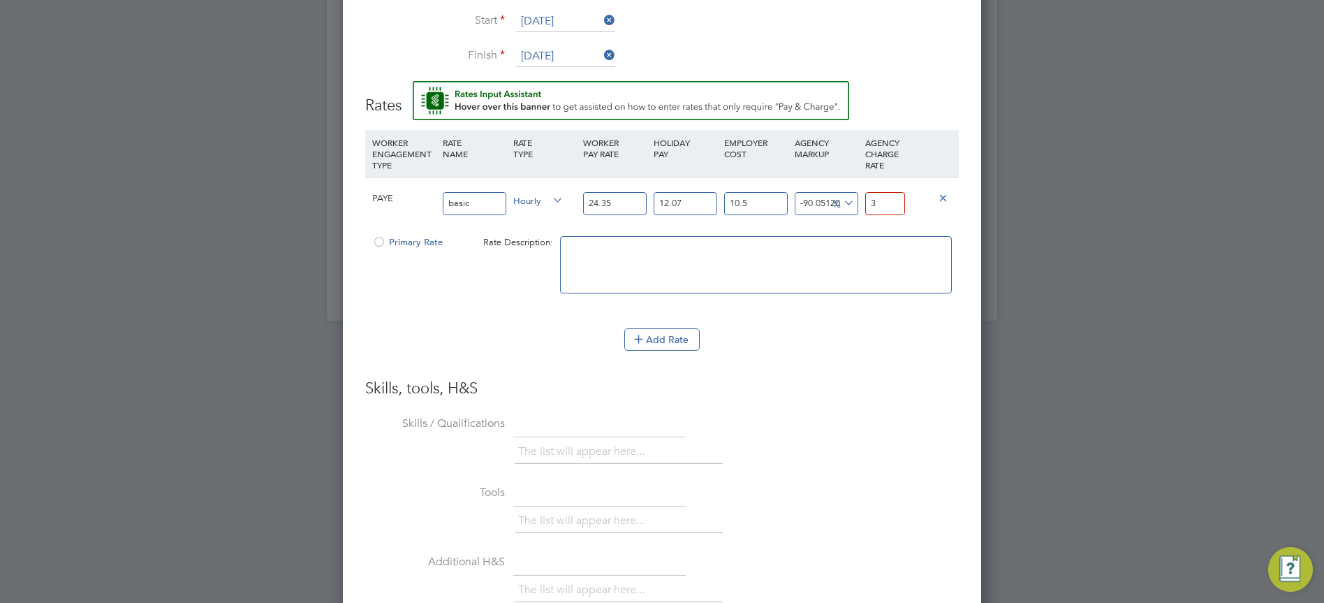
type input "6.120518391536045"
type input "32.04"
type input "6.253169039525465"
type input "32.04"
click at [731, 265] on textarea at bounding box center [756, 264] width 392 height 57
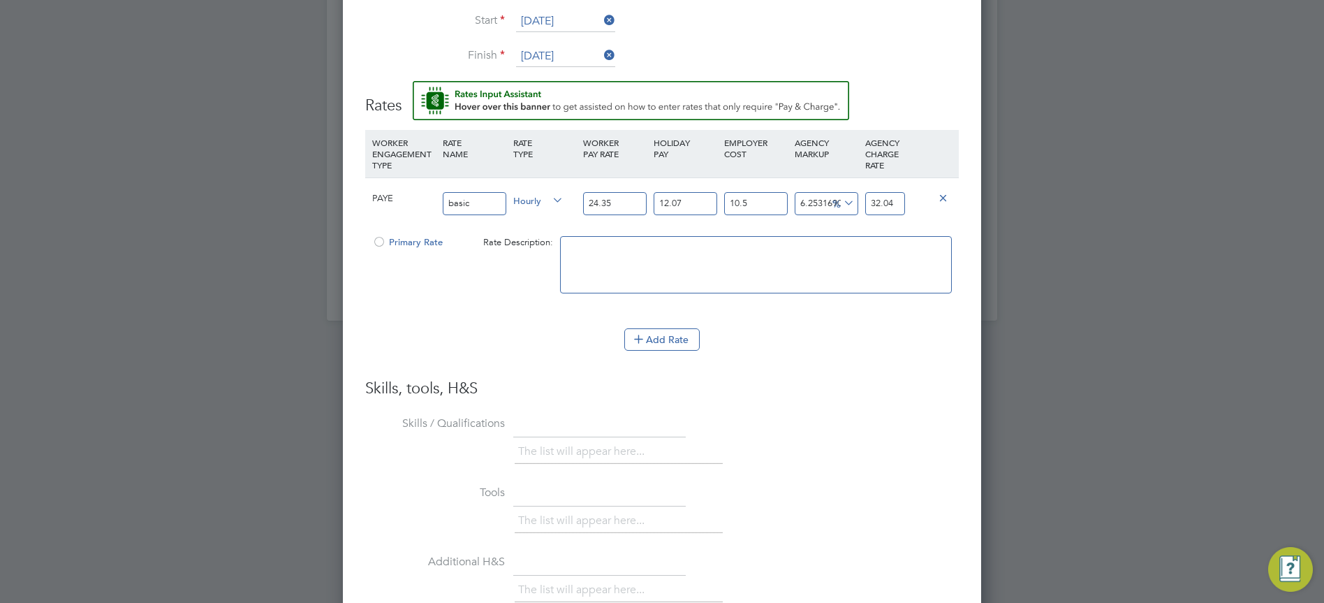
click at [841, 200] on icon at bounding box center [841, 203] width 0 height 20
click at [802, 199] on input "6.253169039525465" at bounding box center [827, 203] width 64 height 23
drag, startPoint x: 834, startPoint y: 203, endPoint x: 813, endPoint y: 207, distance: 21.4
click at [813, 207] on div "6.253169039525465 1.885605275 %" at bounding box center [826, 203] width 71 height 51
click at [809, 202] on input "6.253169039525465" at bounding box center [827, 203] width 64 height 23
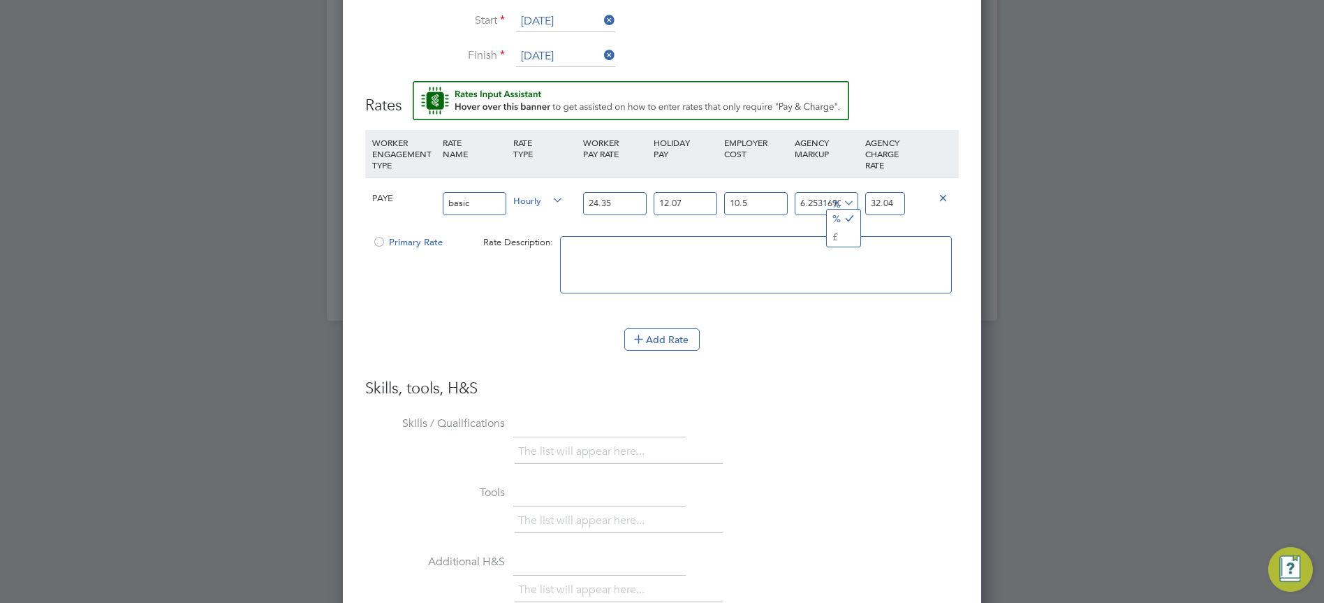
drag, startPoint x: 832, startPoint y: 200, endPoint x: 813, endPoint y: 200, distance: 18.9
click at [813, 200] on div "6.253169039525465 1.885605275 %" at bounding box center [826, 203] width 71 height 51
drag, startPoint x: 818, startPoint y: 200, endPoint x: 791, endPoint y: 210, distance: 28.3
click at [791, 210] on div "6.253169039525465 1.885605275 %" at bounding box center [826, 203] width 71 height 51
type input "3169039525465"
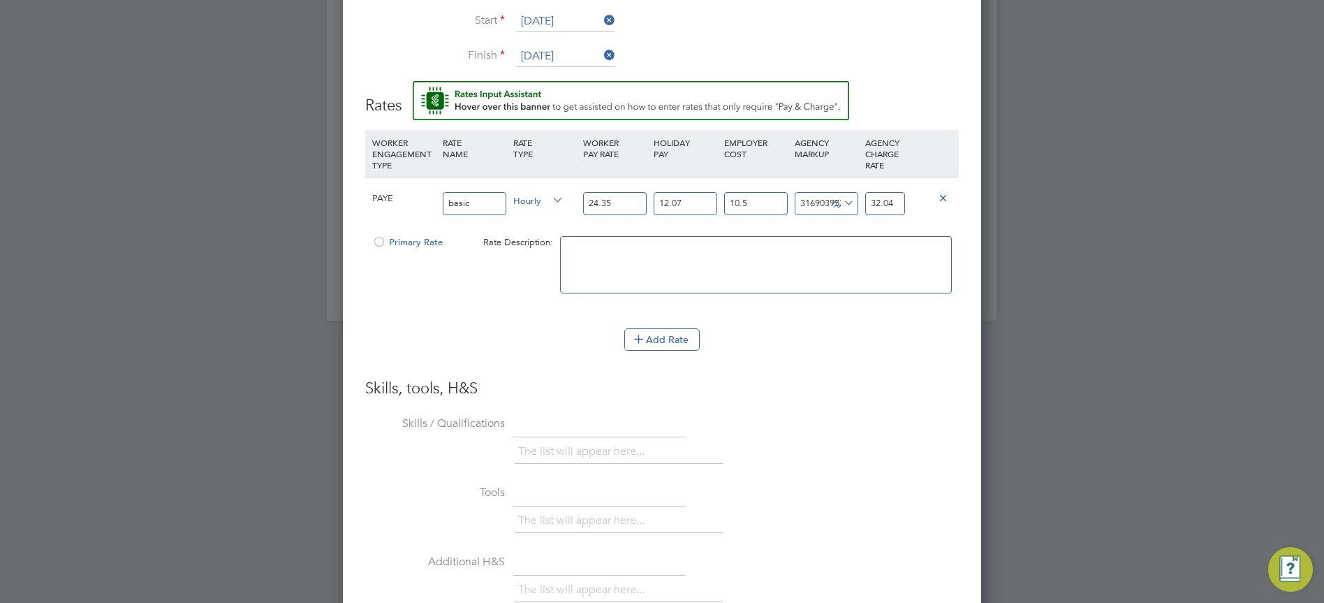
type input "955604687530.1373"
click at [824, 200] on div "3169039525465 955604687499.9829 %" at bounding box center [826, 203] width 71 height 51
drag, startPoint x: 803, startPoint y: 200, endPoint x: 847, endPoint y: 198, distance: 44.8
click at [847, 198] on div "3169039525465 955604687499.9829 %" at bounding box center [826, 203] width 71 height 51
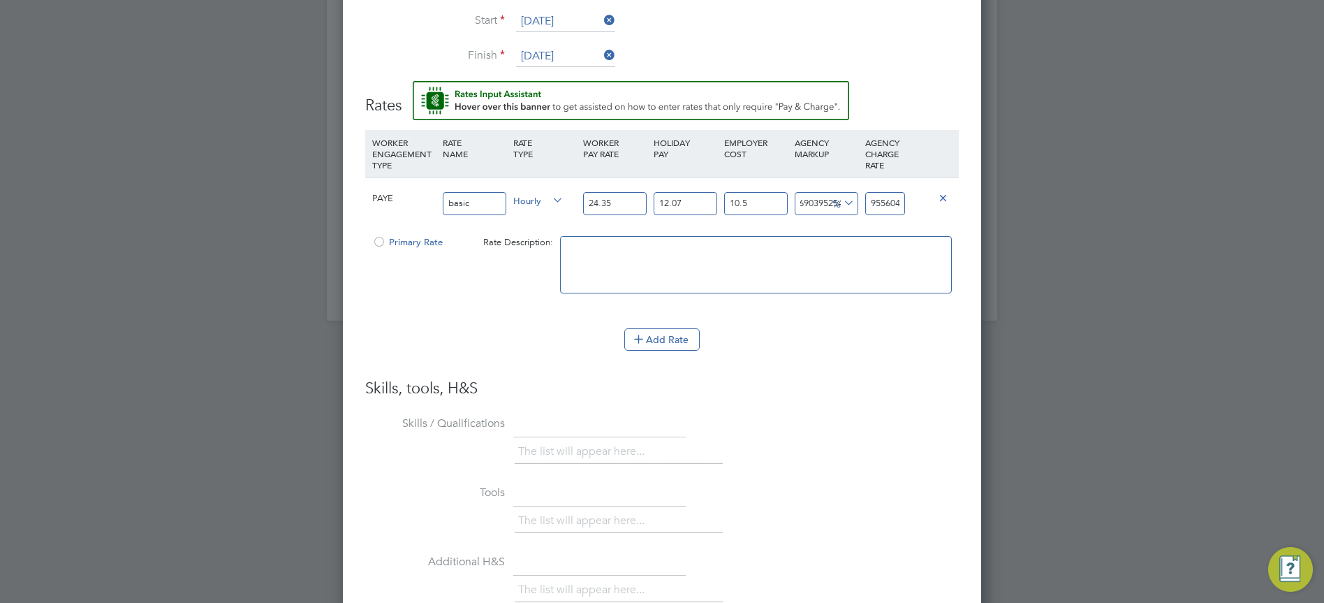
type input "5"
type input "31.66211446125"
click at [808, 205] on input "5" at bounding box center [827, 203] width 64 height 23
type input "1"
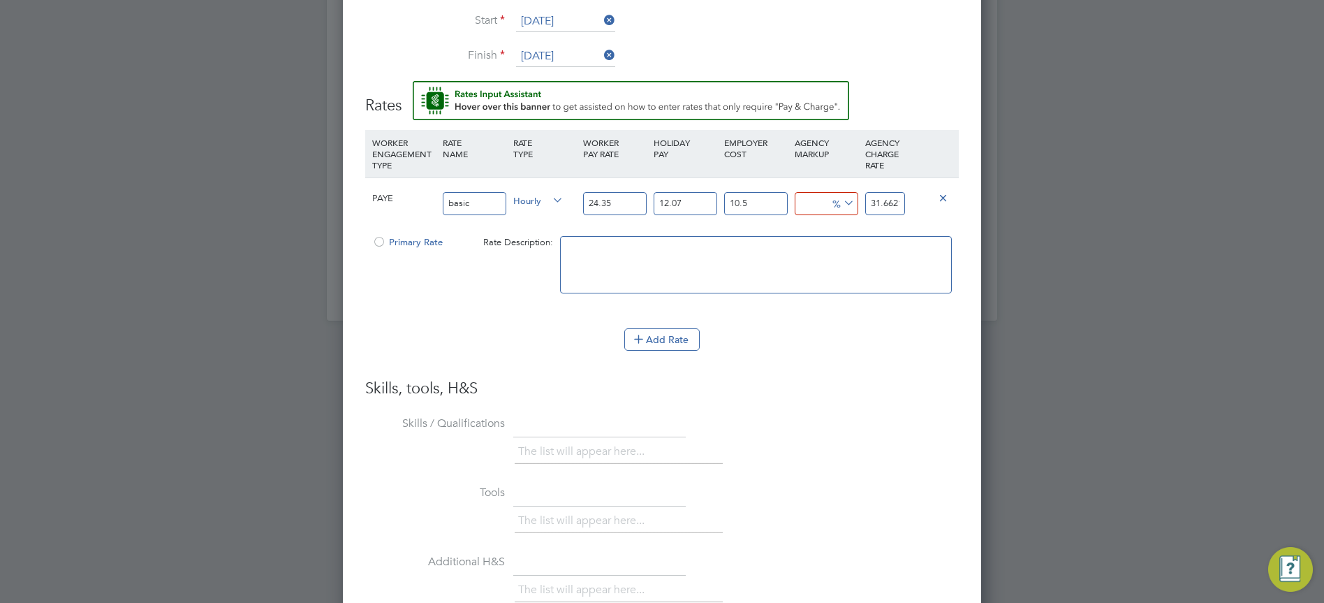
type input "30.45593867225"
type input "13"
type input "34.07446603925"
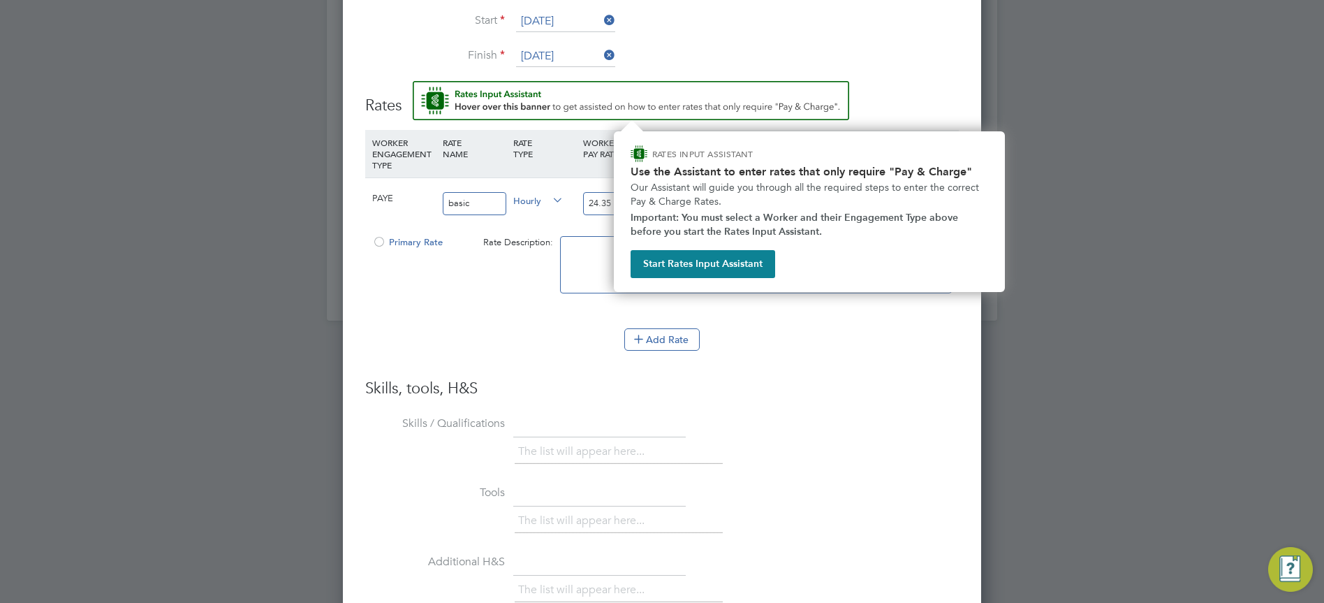
type input "13"
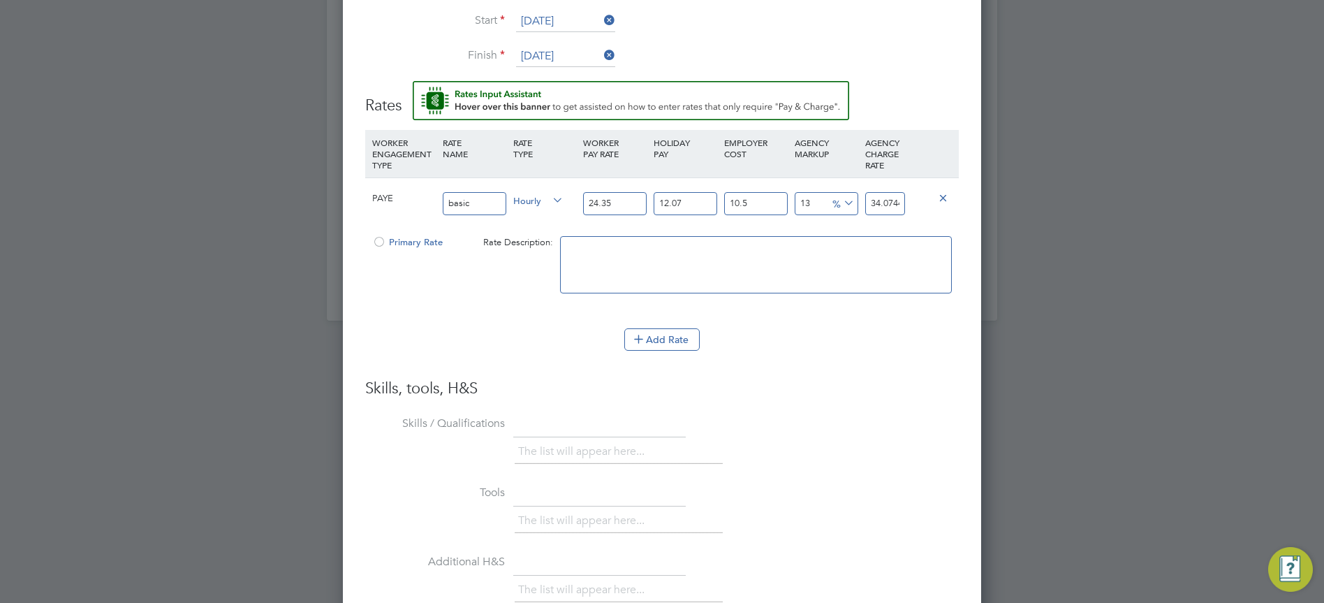
click at [599, 268] on textarea at bounding box center [756, 264] width 392 height 57
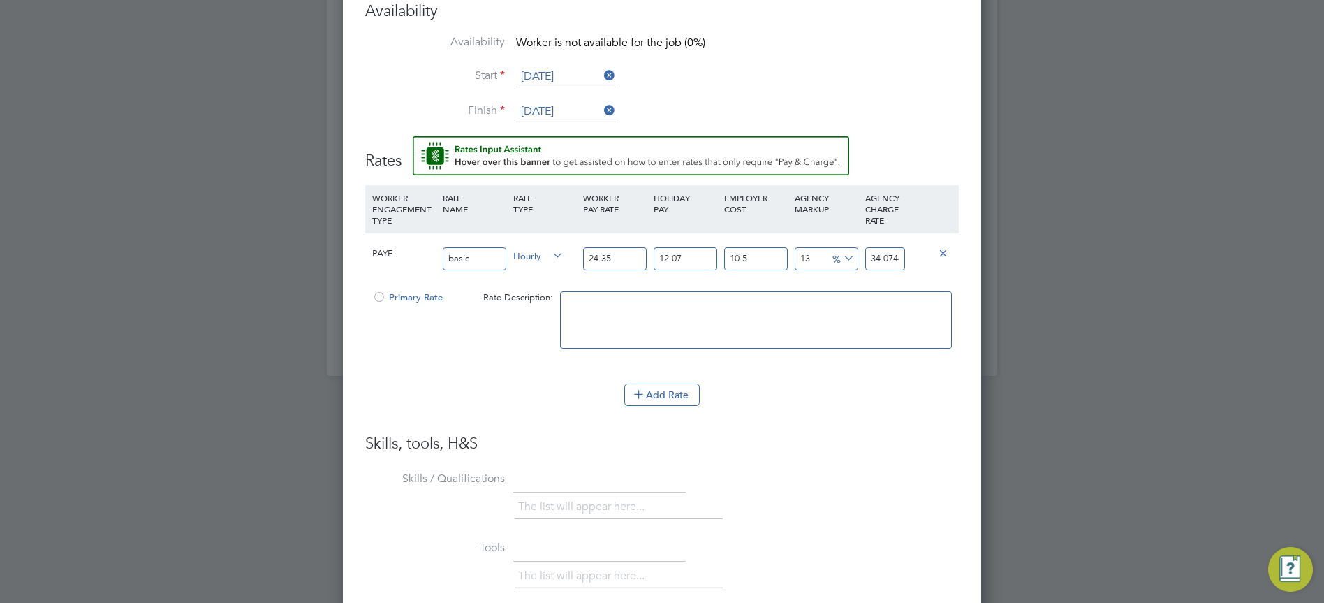
scroll to position [1665, 0]
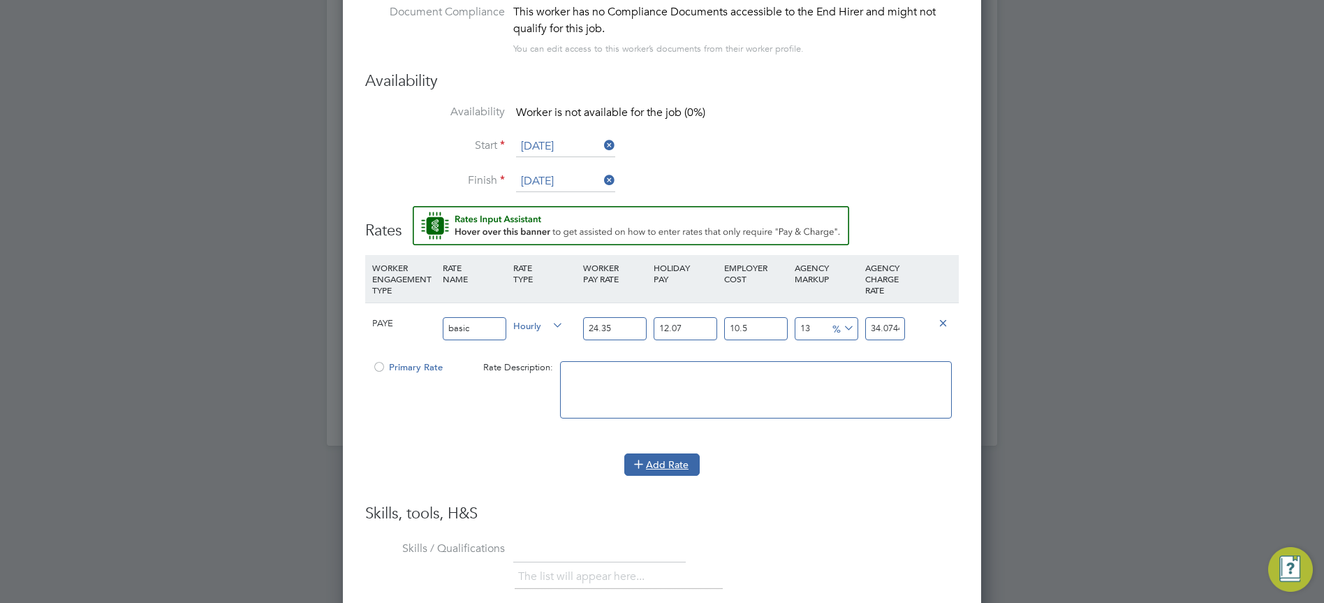
click at [652, 460] on button "Add Rate" at bounding box center [661, 464] width 75 height 22
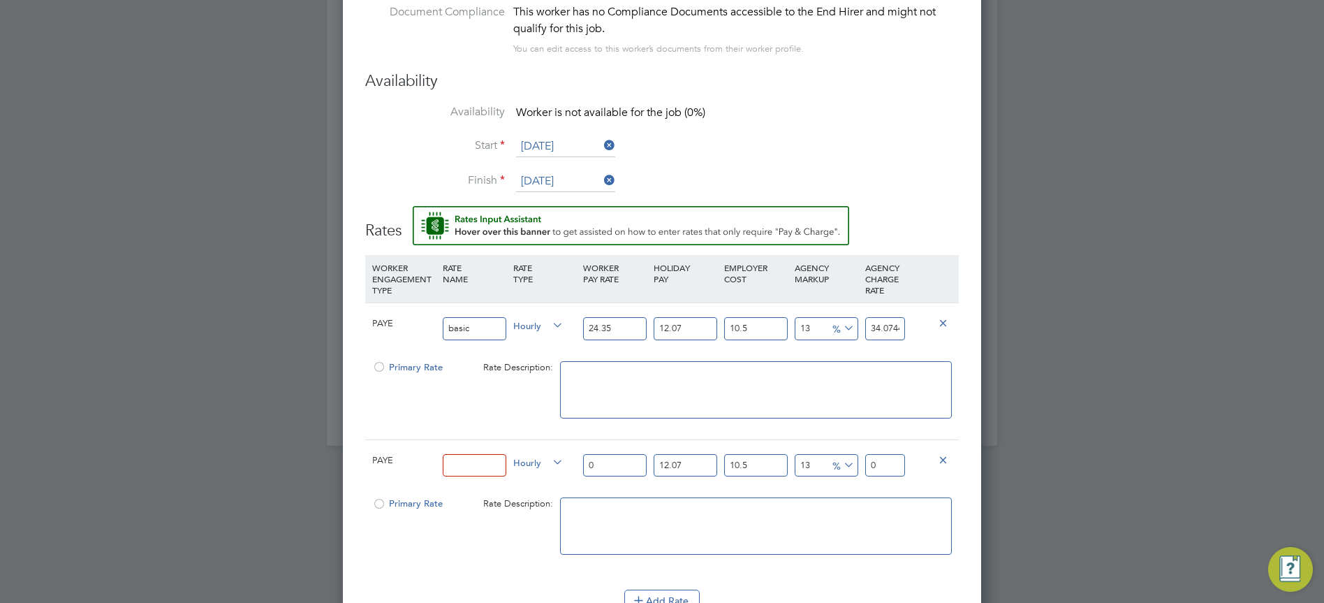
scroll to position [1735, 0]
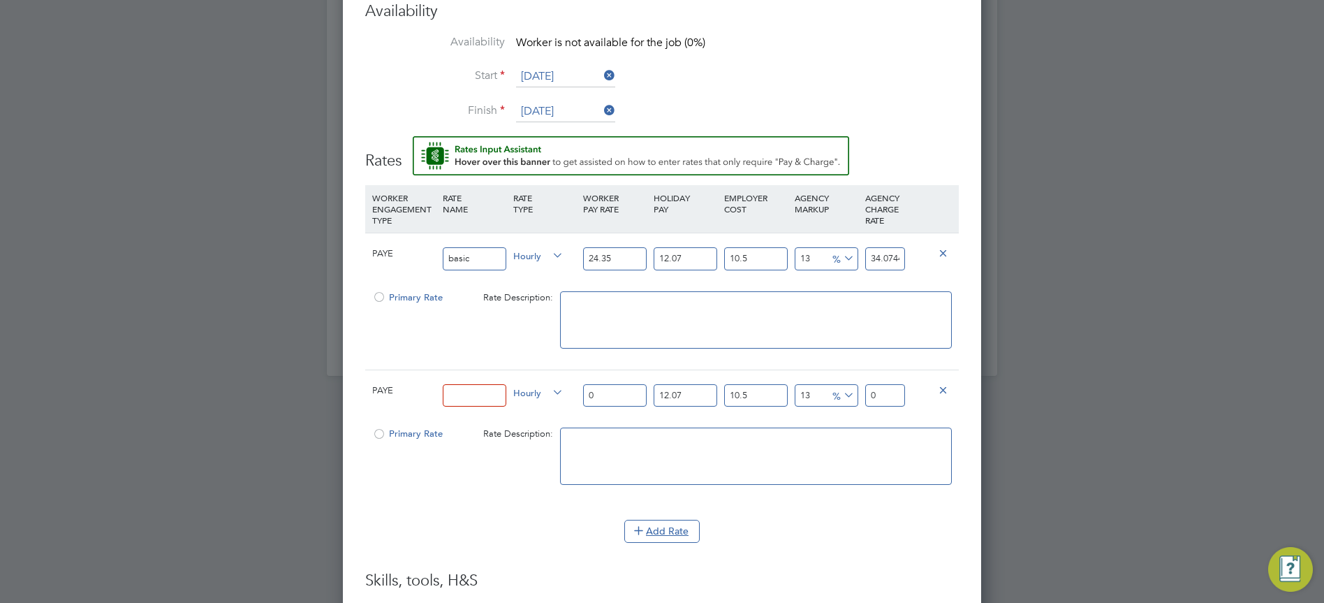
click at [486, 456] on div "Primary Rate Rate Description:" at bounding box center [662, 463] width 594 height 85
click at [469, 398] on input at bounding box center [475, 395] width 64 height 23
type input "basic"
click at [605, 397] on input "0" at bounding box center [615, 395] width 64 height 23
type input "2"
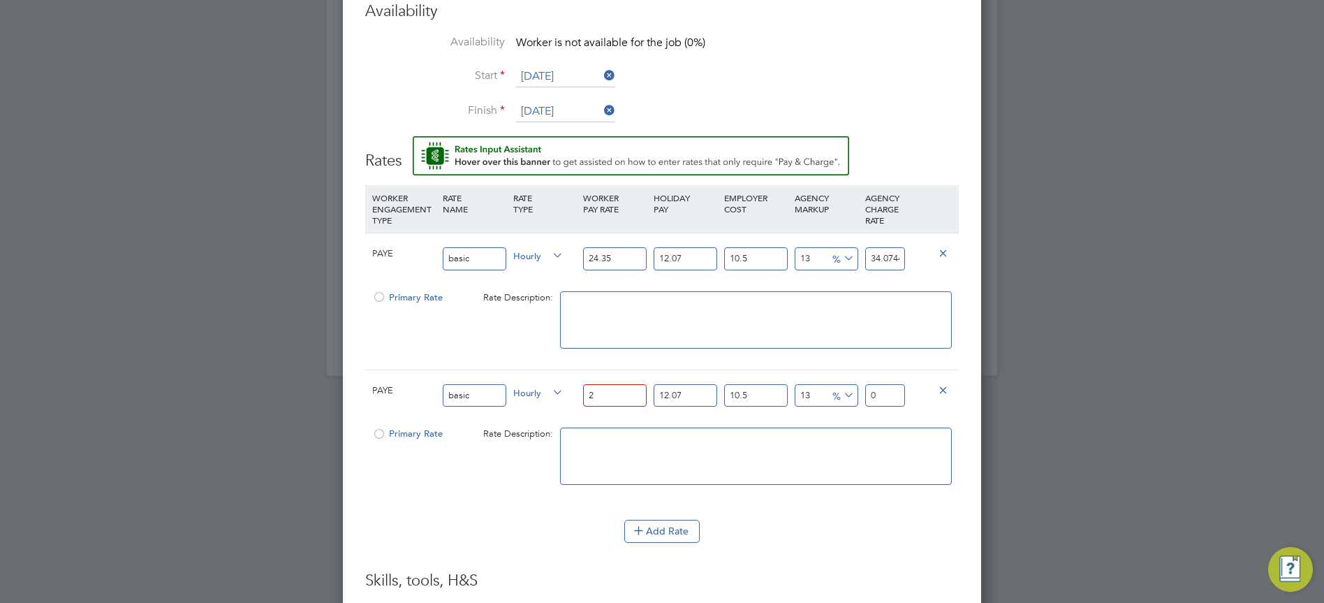
type input "2.79872411"
type input "24"
type input "33.58468932"
type input "24.3"
type input "34.0044979365"
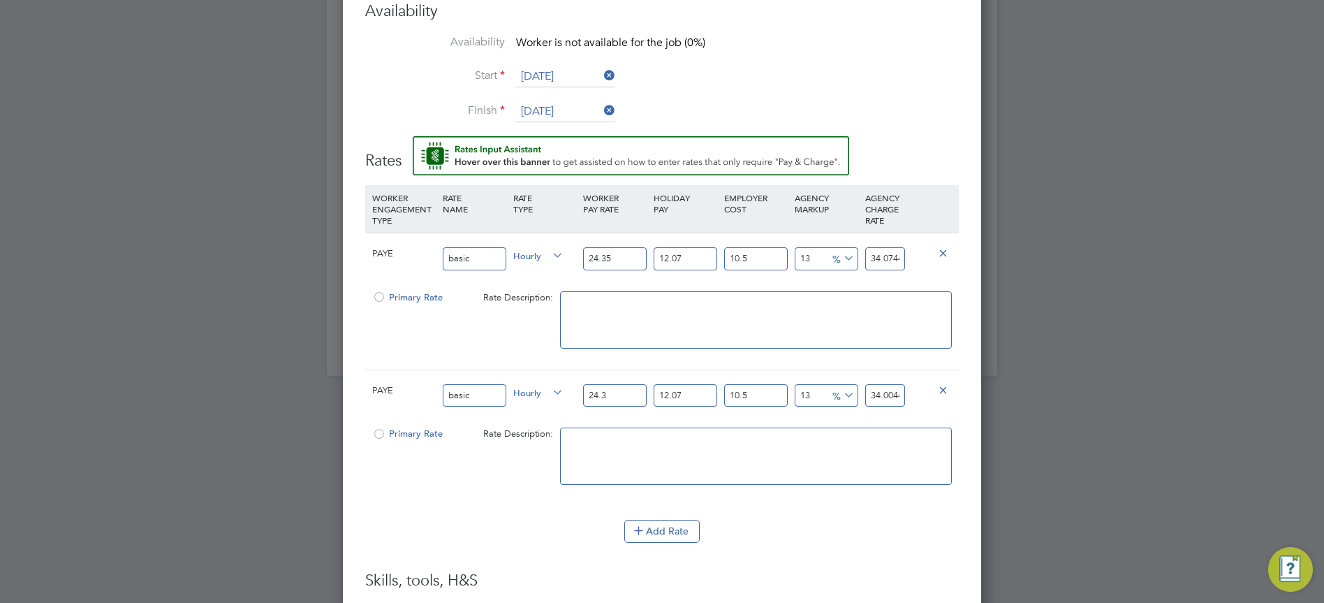
type input "24.35"
type input "34.07446603925"
type input "24.35"
click at [895, 394] on input "34.07446603925" at bounding box center [885, 395] width 40 height 23
type input "12.901156541121718"
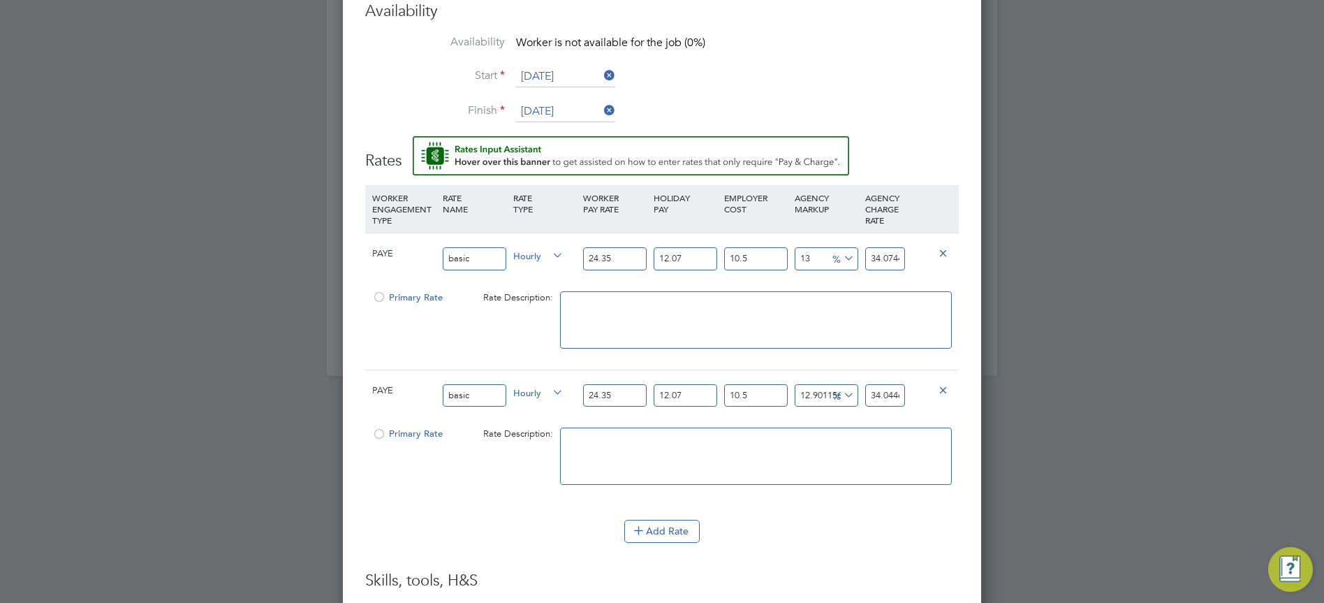
click at [898, 399] on input "34.0446603925" at bounding box center [885, 395] width 40 height 23
type input "34.0446603925"
drag, startPoint x: 796, startPoint y: 397, endPoint x: 887, endPoint y: 396, distance: 91.5
click at [887, 396] on div "PAYE basic Hourly 24.35 12.07 n/a 10.5 n/a 12.901156541121718 3.8902656675 % 34…" at bounding box center [662, 396] width 594 height 52
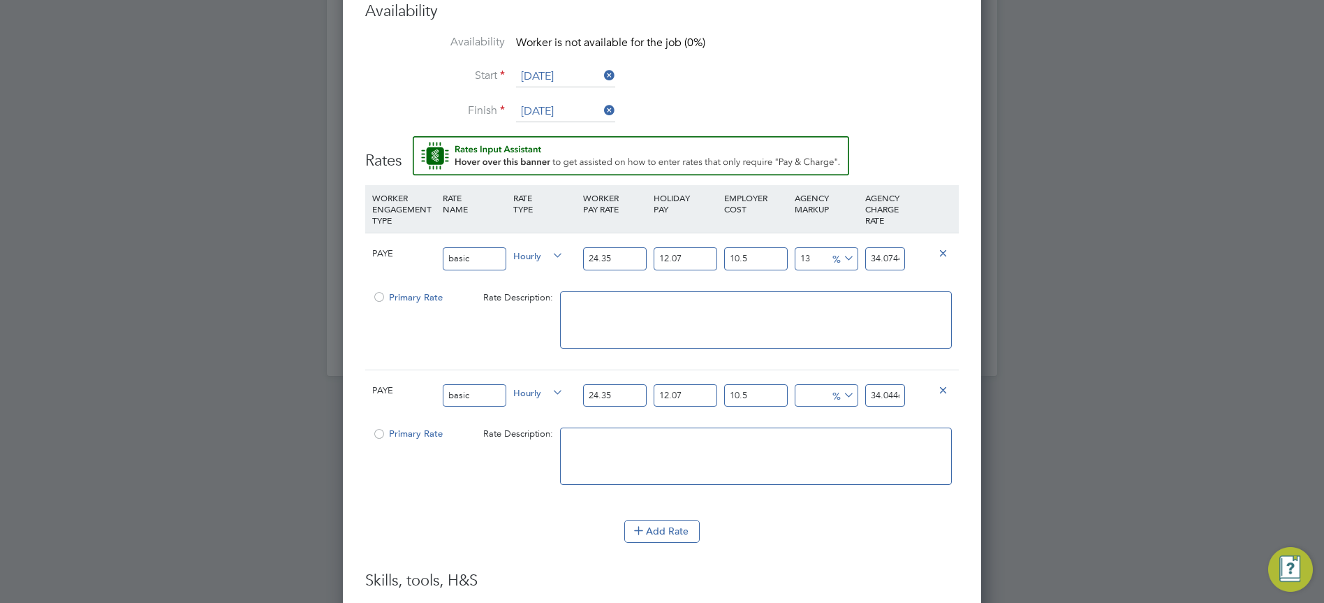
scroll to position [0, 0]
type input "1"
type input "30.45593867225"
type input "13"
type input "34.07446603925"
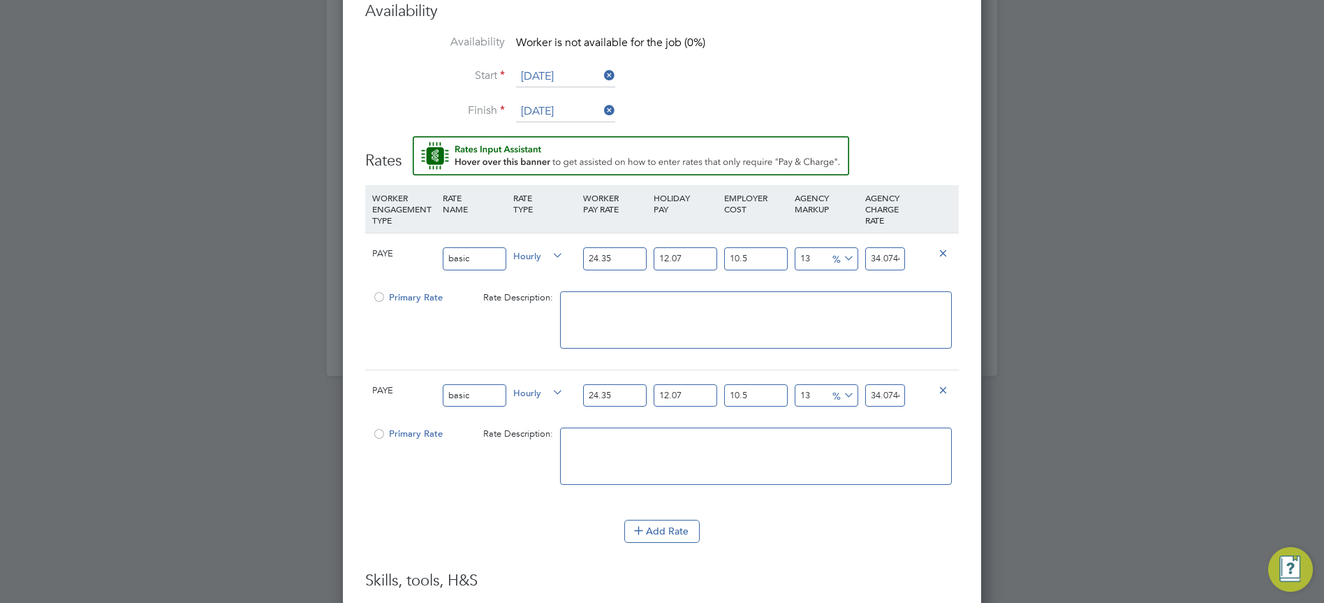
type input "13"
click at [905, 475] on textarea at bounding box center [756, 456] width 392 height 57
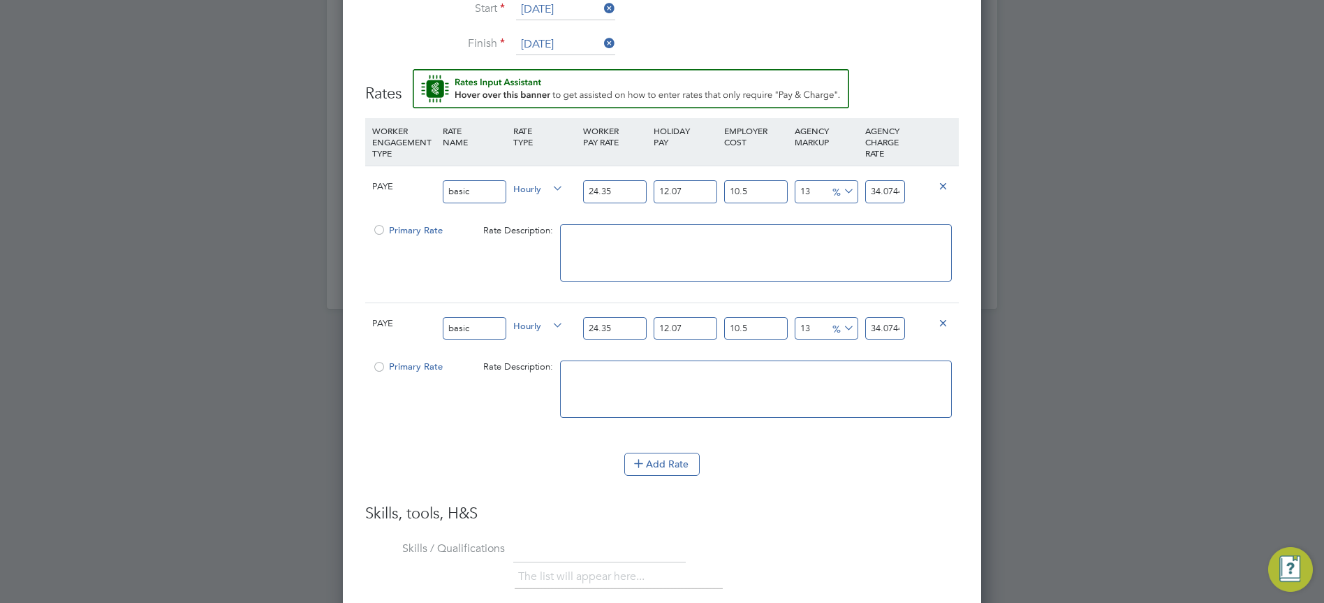
scroll to position [1663, 0]
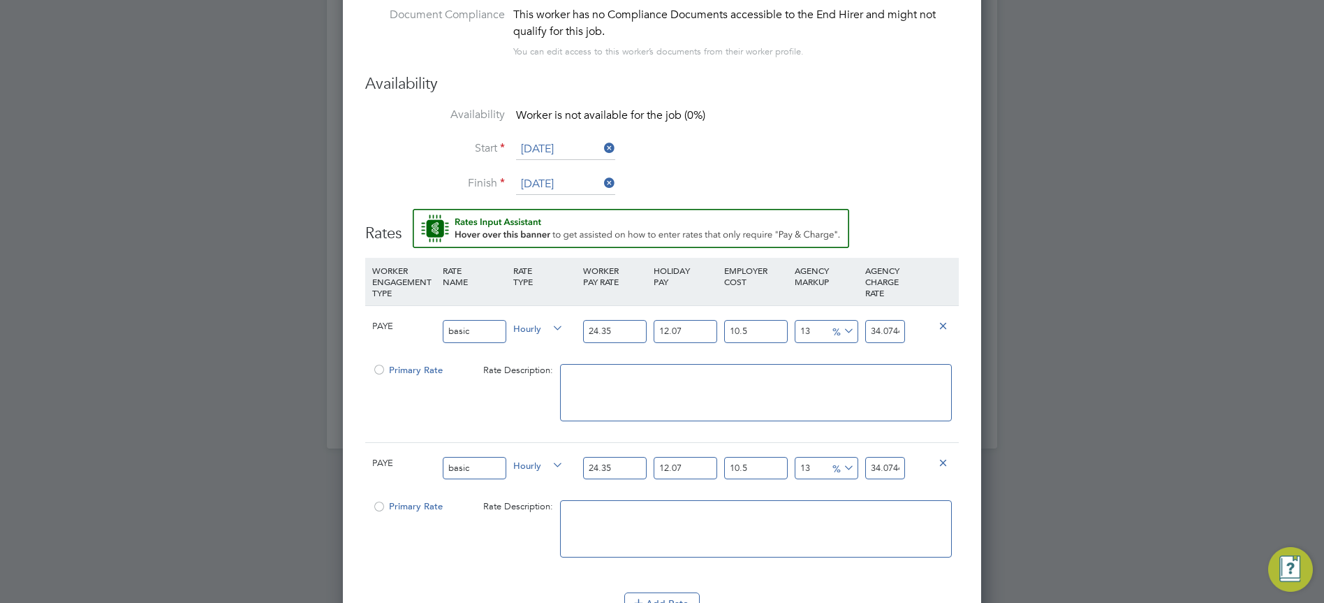
click at [381, 369] on div at bounding box center [379, 374] width 14 height 10
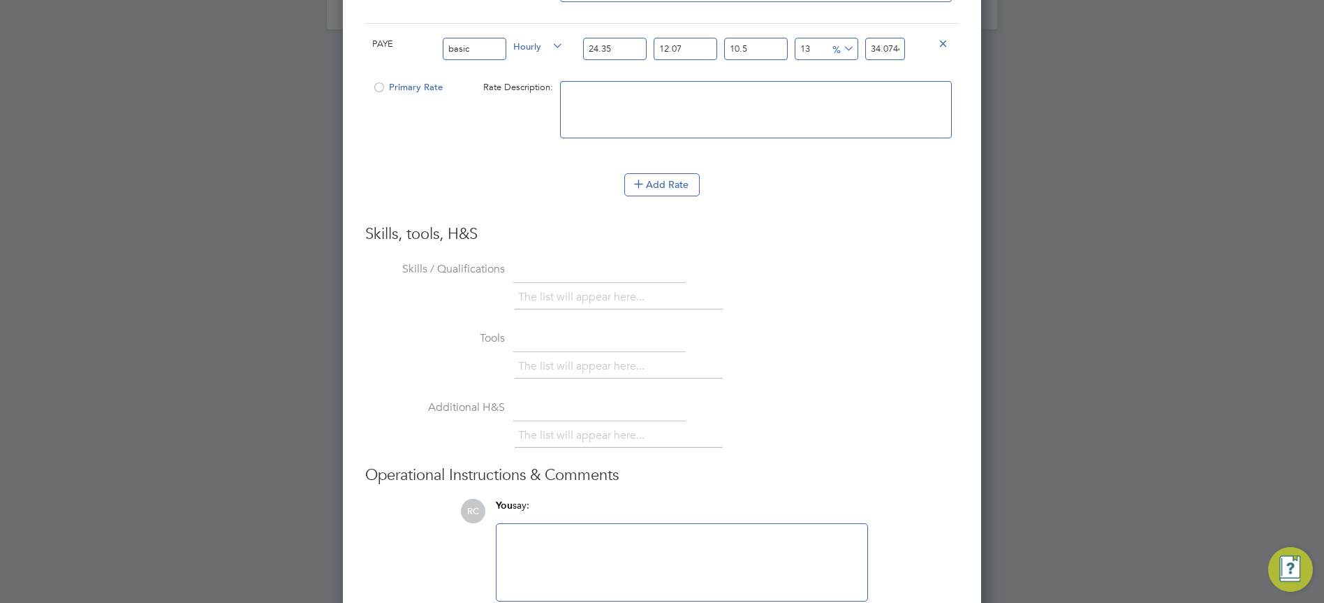
scroll to position [1732, 0]
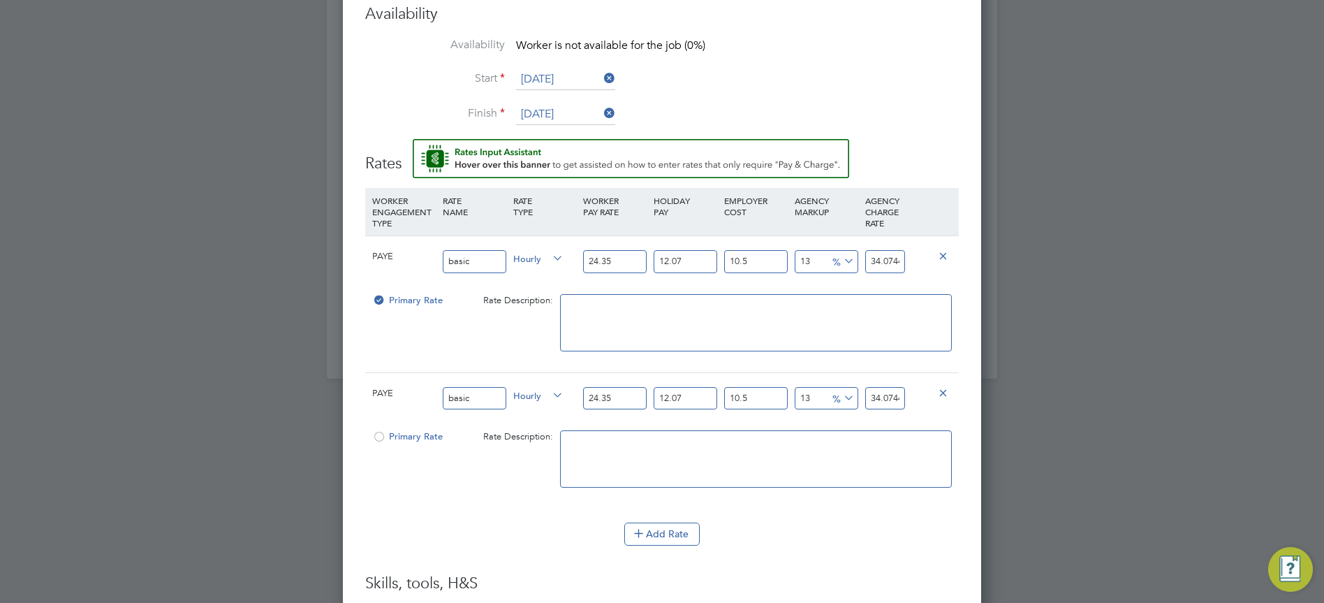
click at [893, 258] on input "34.07446603925" at bounding box center [885, 261] width 40 height 23
drag, startPoint x: 868, startPoint y: 261, endPoint x: 936, endPoint y: 250, distance: 69.3
click at [936, 250] on div "PAYE basic Hourly 24.35 12.07 n/a 10.5 n/a 13 3.92007131425 % 34.07446603925" at bounding box center [662, 261] width 594 height 52
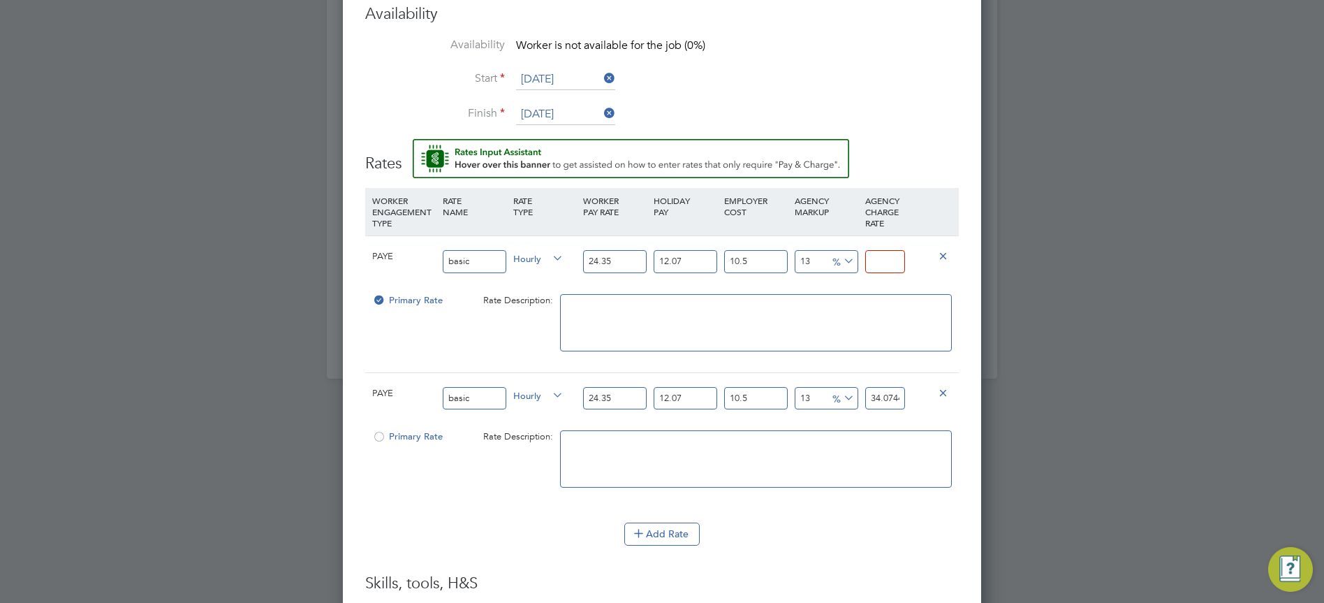
type input "-90.0512014007935"
type input "3"
type input "6.120518391536045"
type input "32"
type input "961.2051839153604"
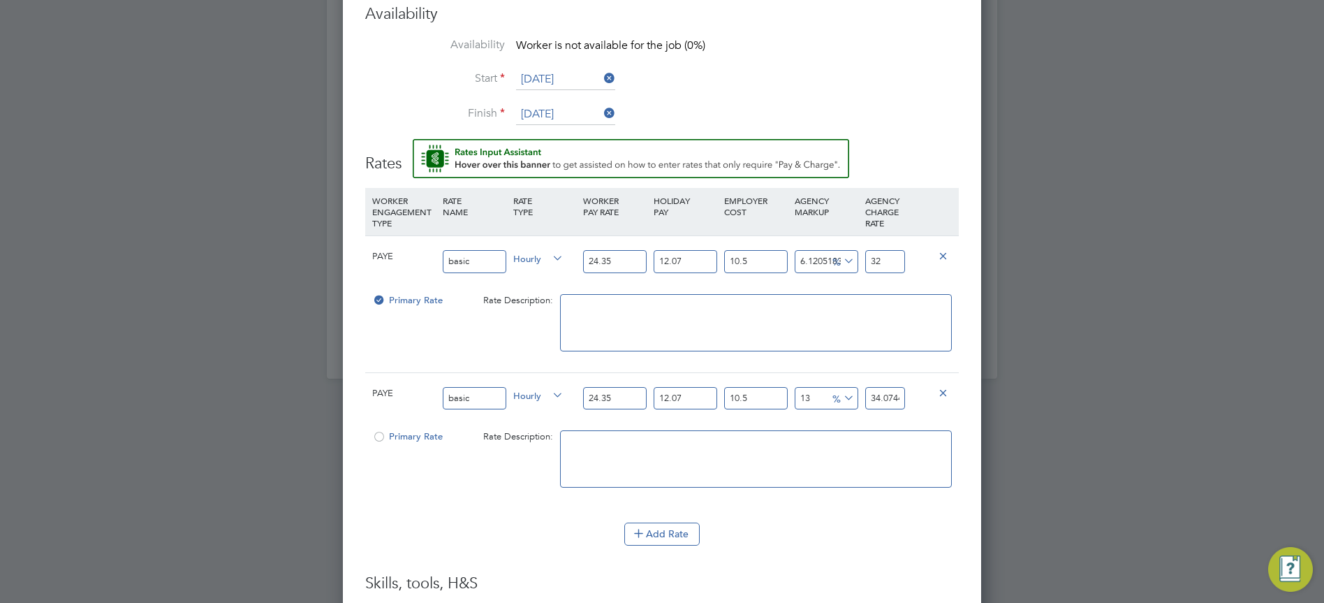
type input "320"
type input "10525.316903952547"
type input "3204"
click at [854, 328] on textarea at bounding box center [756, 322] width 392 height 57
click at [889, 265] on input "3204" at bounding box center [885, 261] width 40 height 23
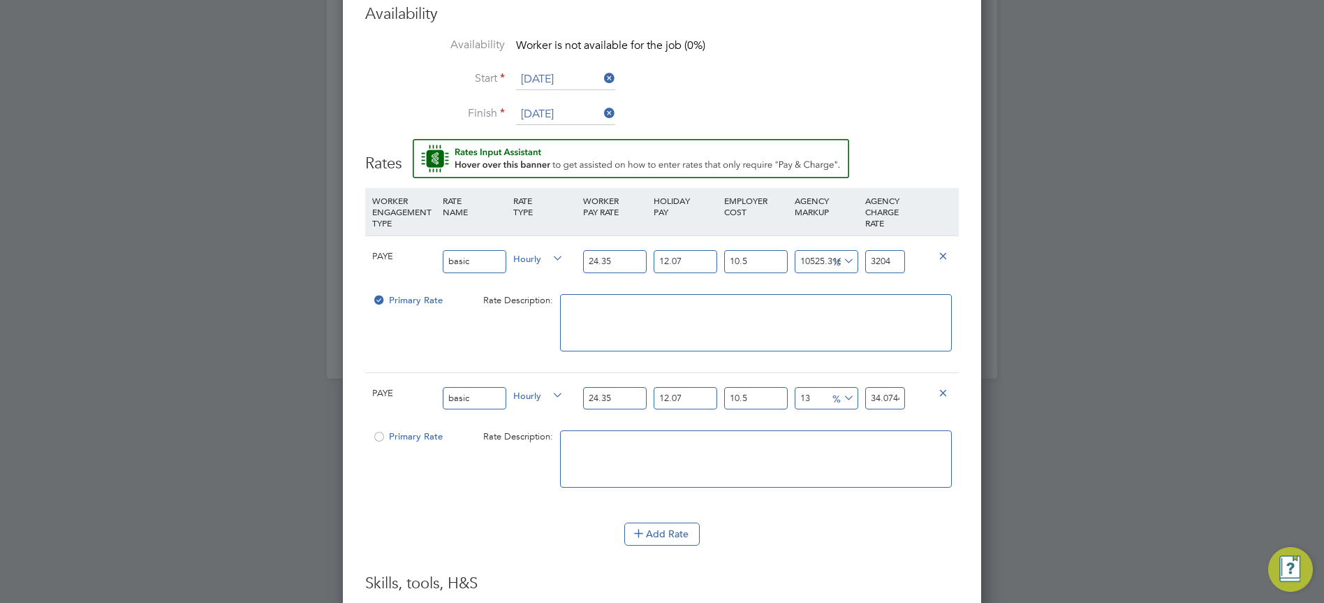
type input "961.2051839153604"
type input "320"
type input "6.120518391536045"
type input "32.0"
type input "6.253169039525465"
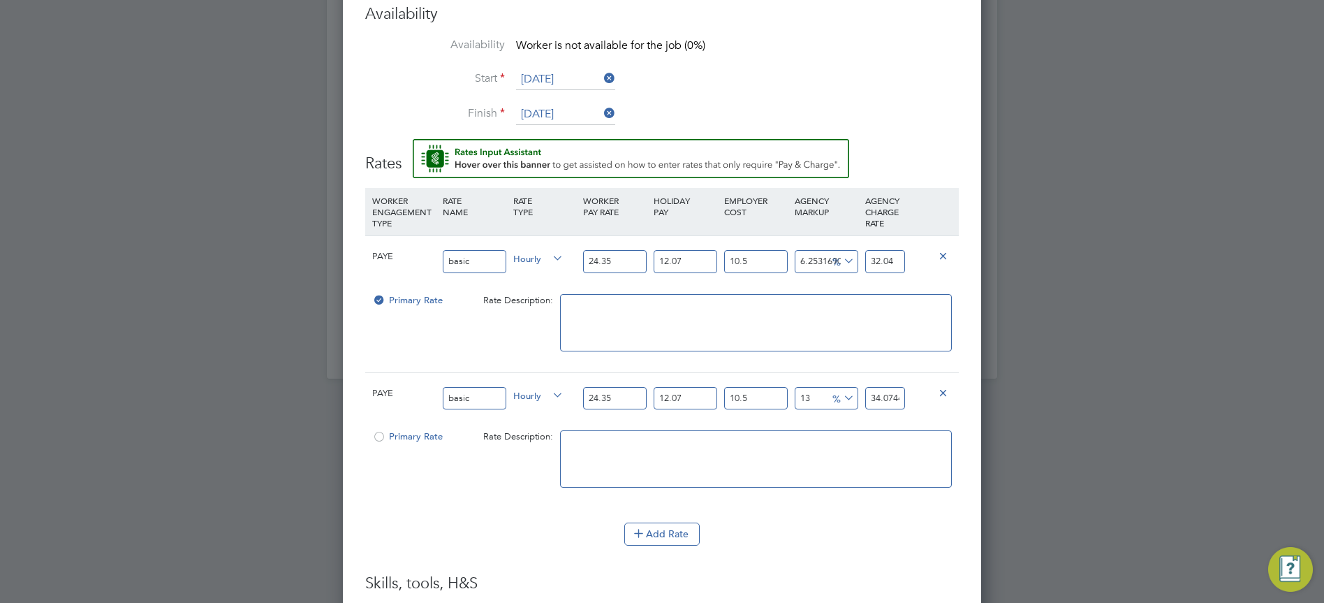
type input "32.04"
click at [783, 321] on textarea at bounding box center [756, 322] width 392 height 57
drag, startPoint x: 799, startPoint y: 262, endPoint x: 869, endPoint y: 259, distance: 69.9
click at [869, 259] on div "PAYE basic Hourly 24.35 12.07 n/a 10.5 n/a 6.253169039525465 1.885605275 % 32.04" at bounding box center [662, 261] width 594 height 52
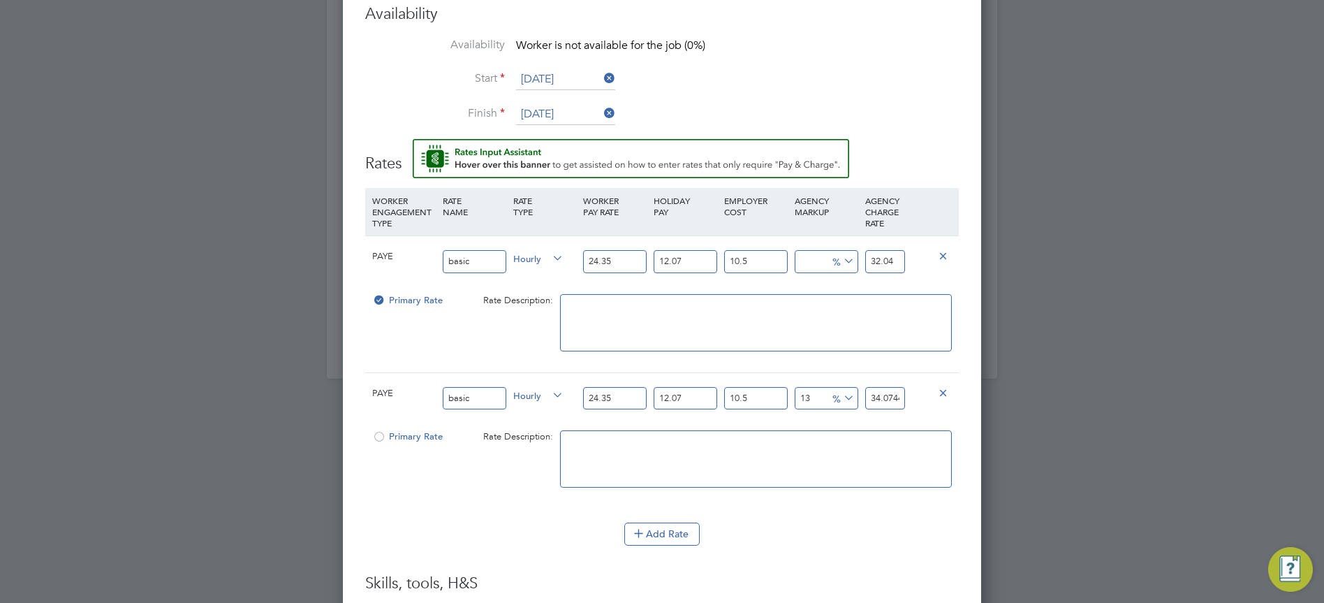
scroll to position [0, 0]
type input "0"
type input "30.154394725"
click at [710, 319] on textarea at bounding box center [756, 322] width 392 height 57
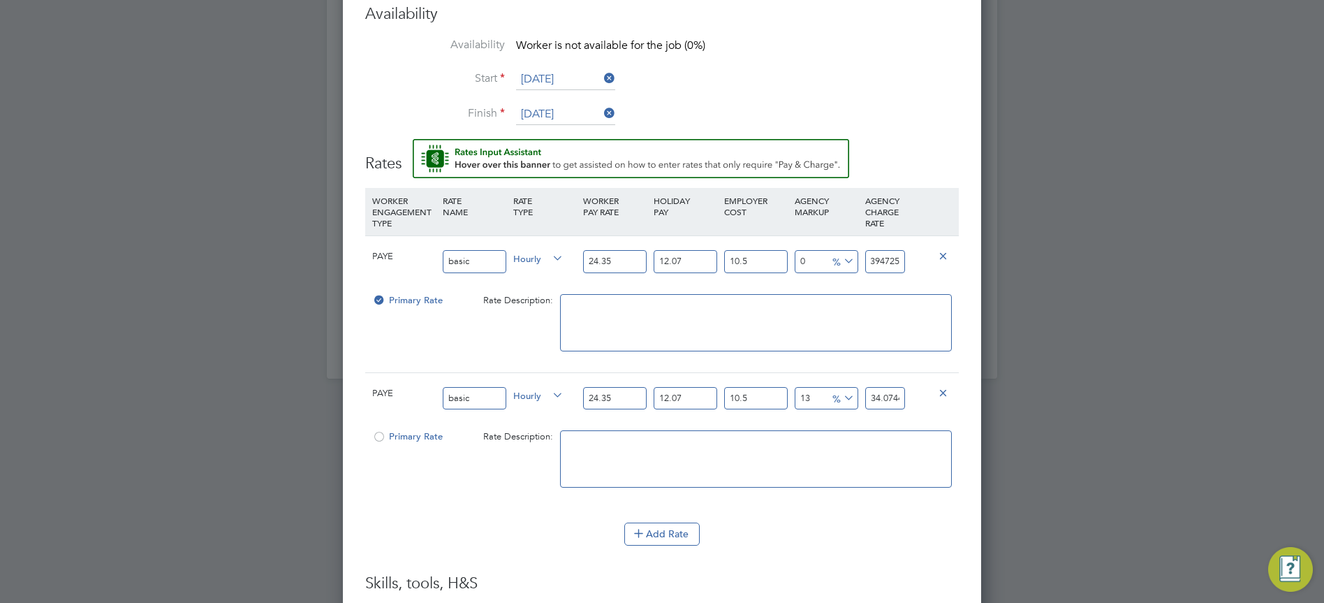
drag, startPoint x: 865, startPoint y: 260, endPoint x: 995, endPoint y: 268, distance: 129.5
type input "-90.0512014007935"
type input "3"
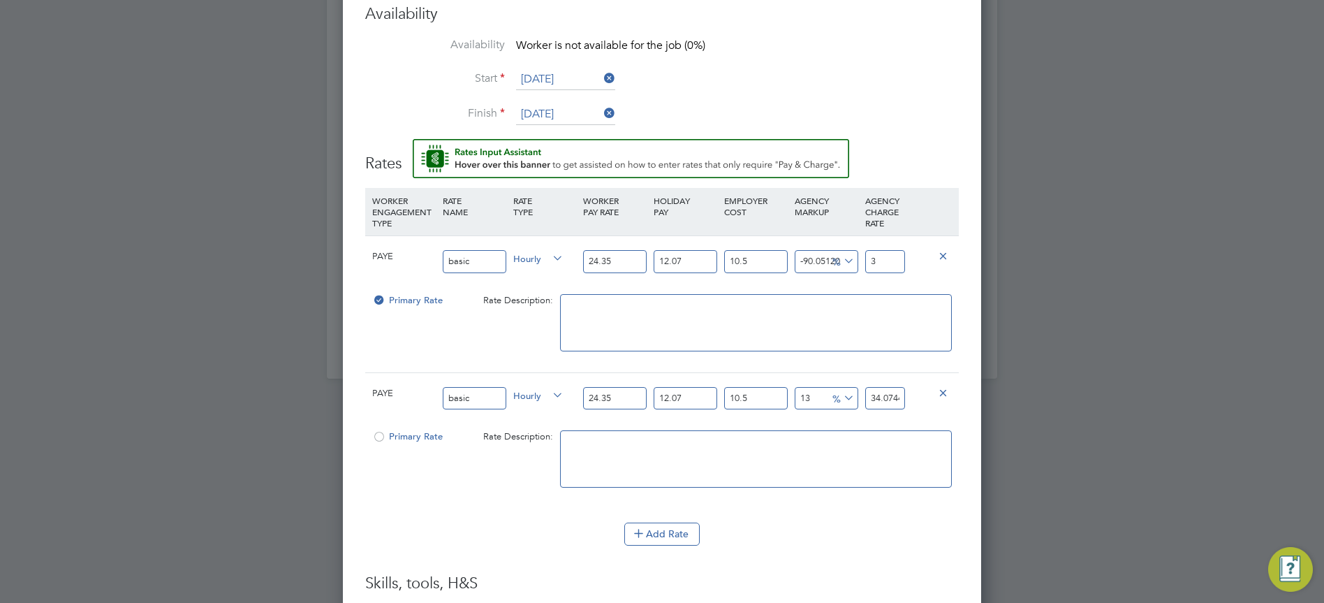
type input "6.120518391536045"
type input "32.0"
type input "6.253169039525465"
type input "32.04"
click at [814, 327] on textarea at bounding box center [756, 322] width 392 height 57
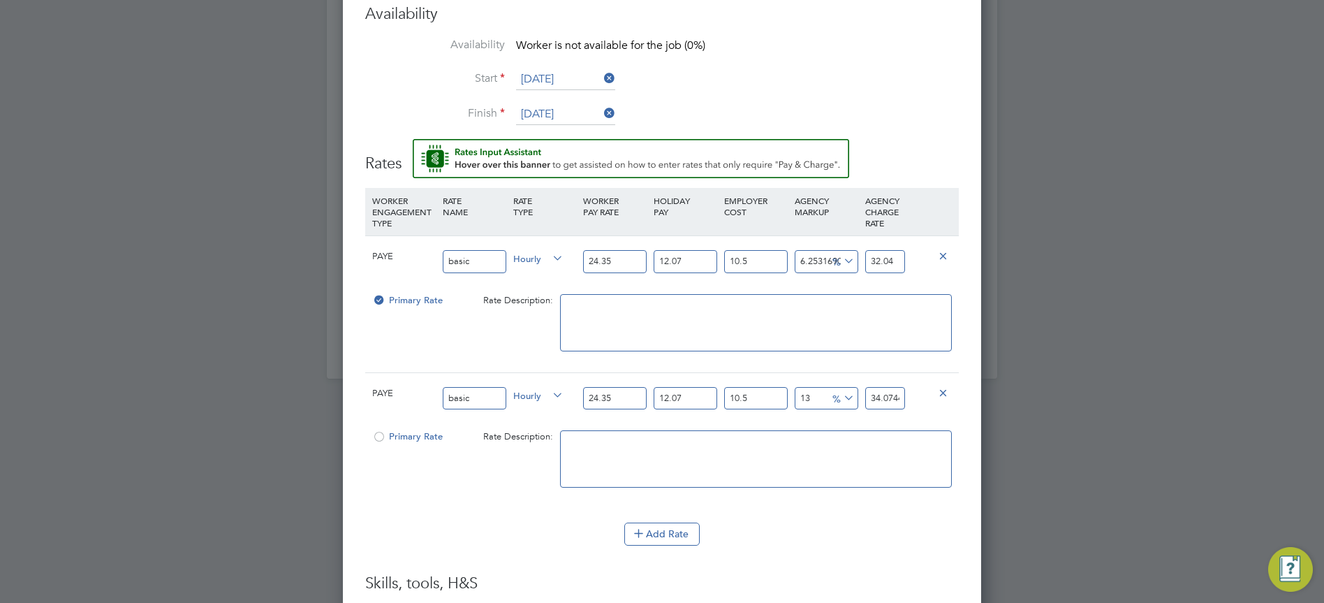
click at [948, 393] on icon at bounding box center [943, 392] width 10 height 10
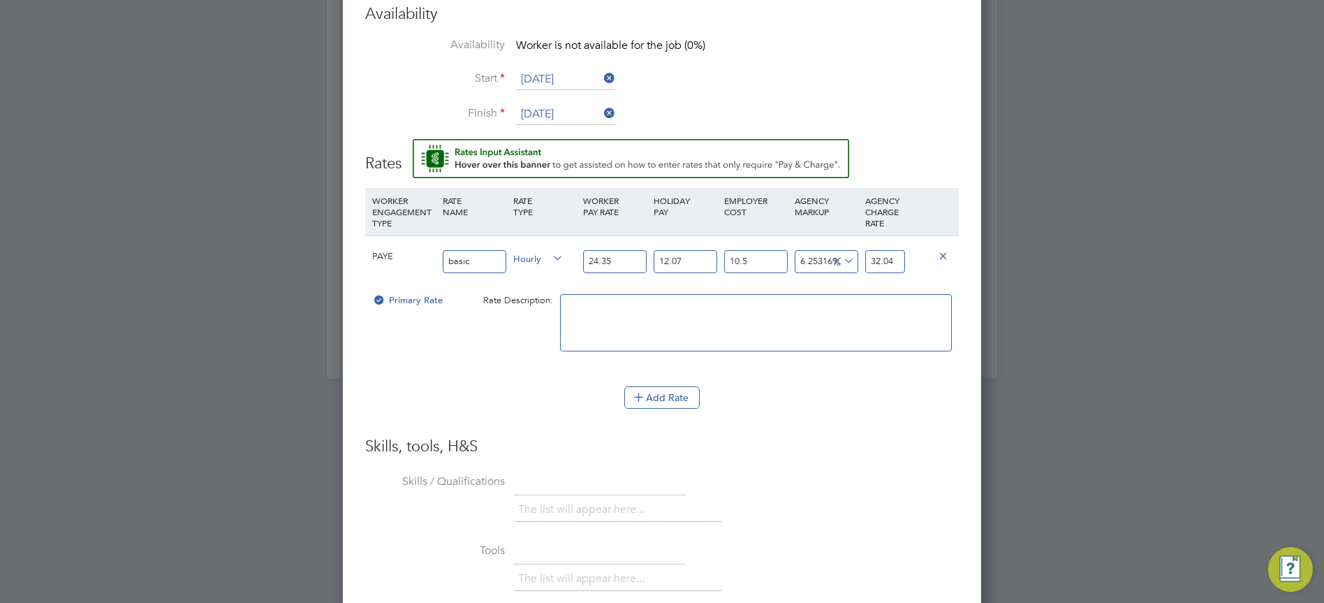
scroll to position [2015, 0]
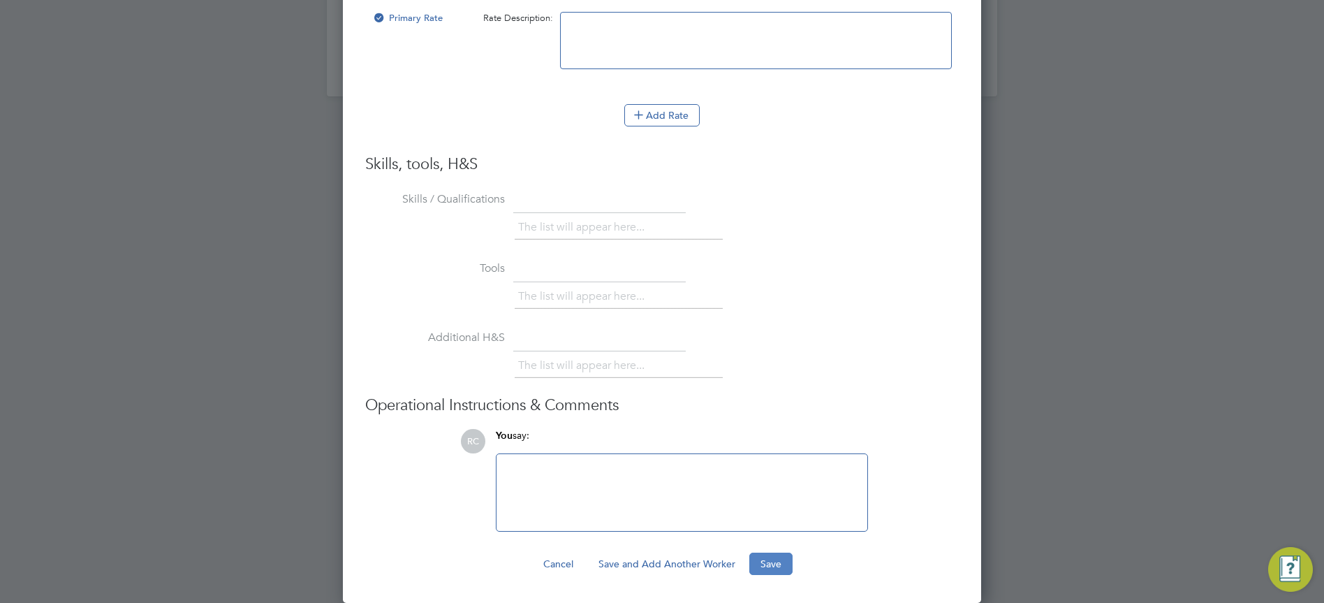
click at [783, 567] on button "Save" at bounding box center [771, 564] width 43 height 22
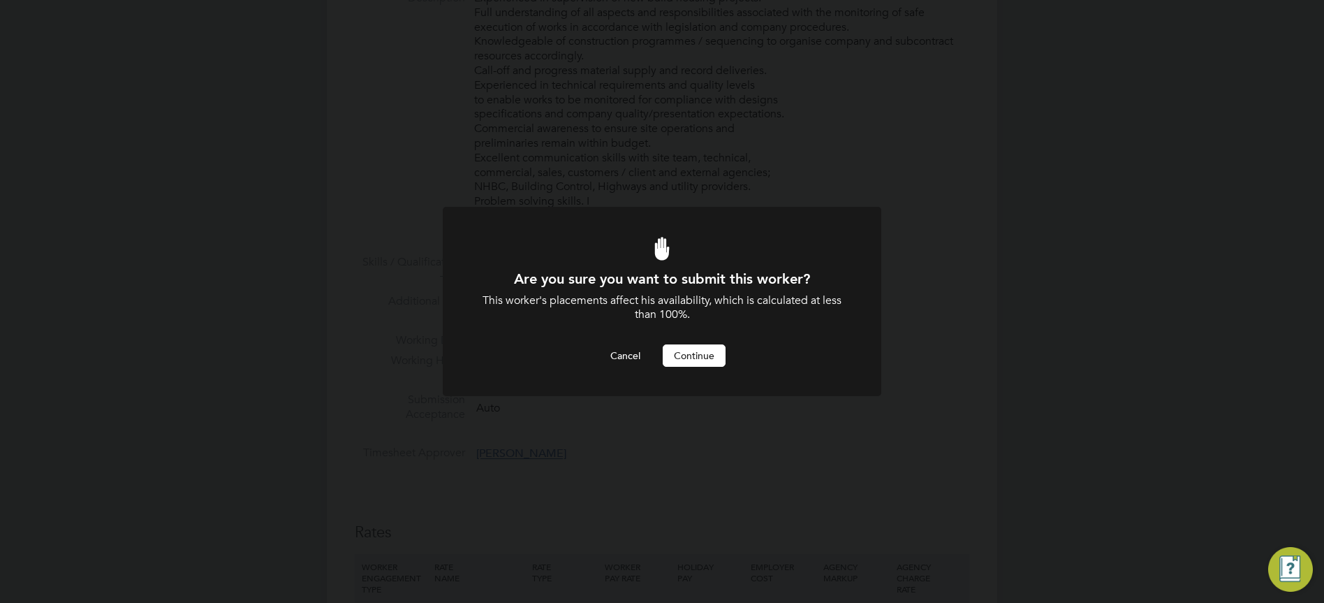
scroll to position [0, 0]
click at [691, 359] on button "Continue" at bounding box center [694, 355] width 63 height 22
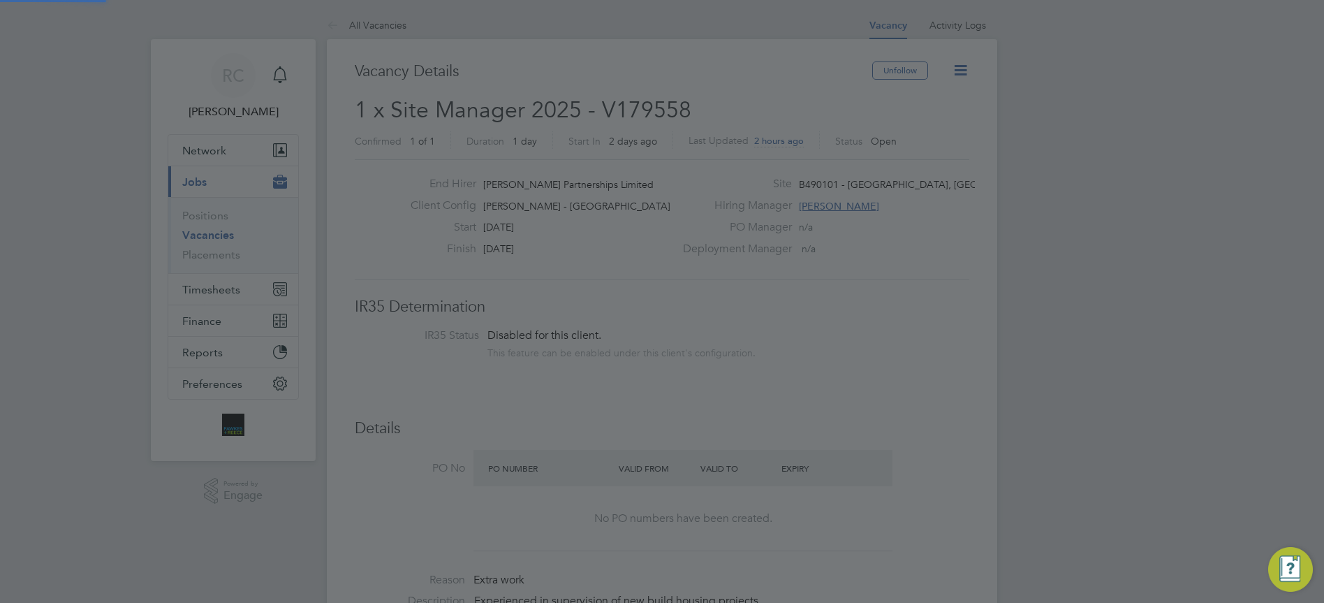
scroll to position [603, 0]
